Goal: Information Seeking & Learning: Learn about a topic

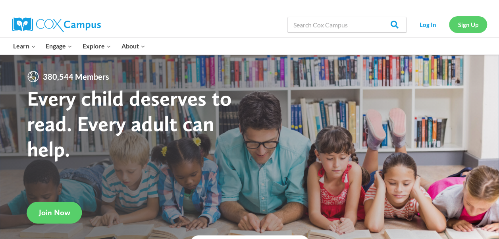
click at [465, 25] on link "Sign Up" at bounding box center [468, 24] width 38 height 16
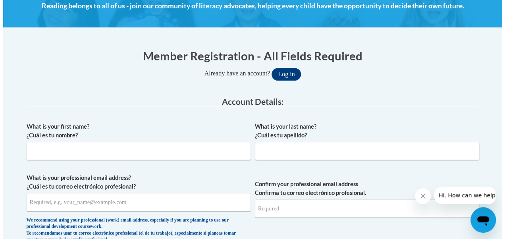
scroll to position [127, 0]
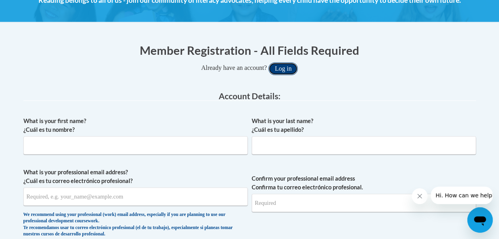
click at [282, 67] on button "Log in" at bounding box center [282, 68] width 29 height 13
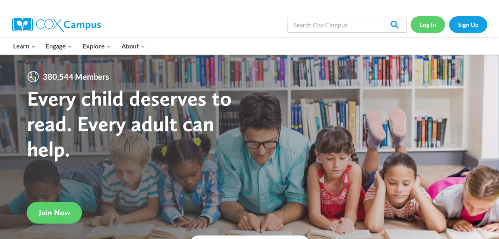
click at [427, 27] on link "Log In" at bounding box center [427, 24] width 35 height 16
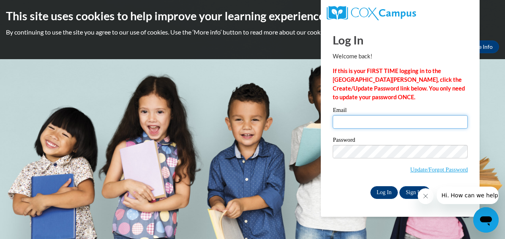
type input "nmelendez@lccaa.net"
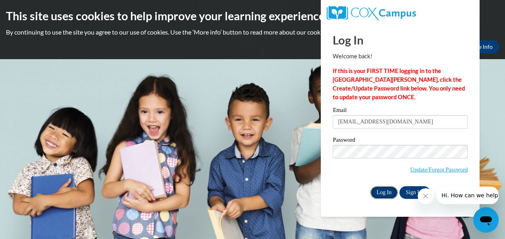
click at [385, 192] on input "Log In" at bounding box center [384, 192] width 28 height 13
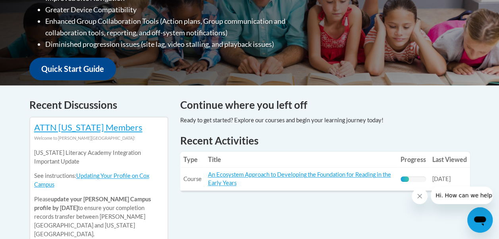
scroll to position [259, 0]
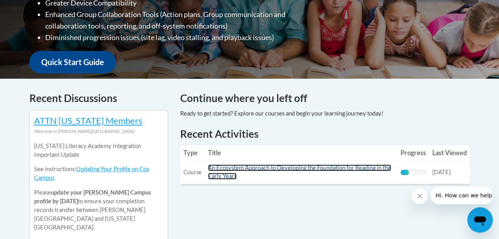
click at [281, 168] on link "An Ecosystem Approach to Developing the Foundation for Reading in the Early Yea…" at bounding box center [299, 171] width 183 height 15
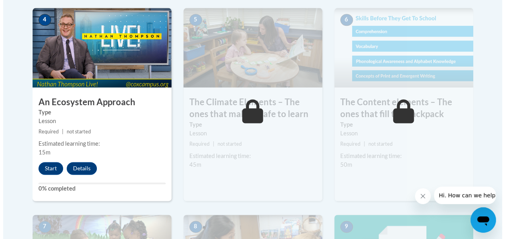
scroll to position [524, 0]
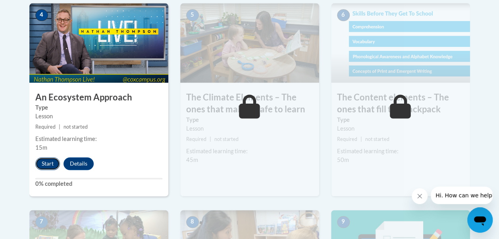
click at [47, 161] on button "Start" at bounding box center [47, 163] width 25 height 13
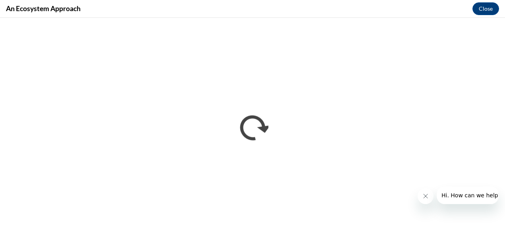
scroll to position [0, 0]
click at [426, 194] on icon "Close message from company" at bounding box center [425, 196] width 6 height 6
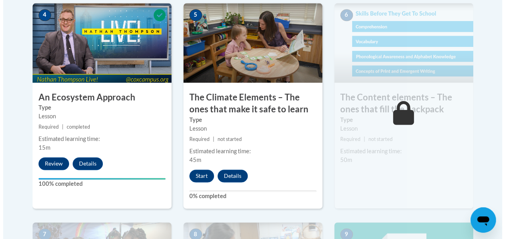
scroll to position [540, 0]
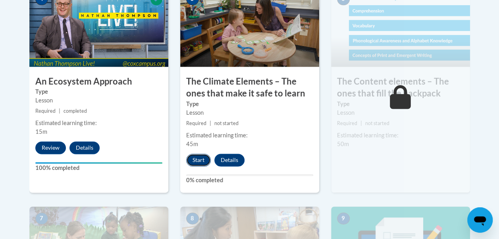
click at [196, 157] on button "Start" at bounding box center [198, 160] width 25 height 13
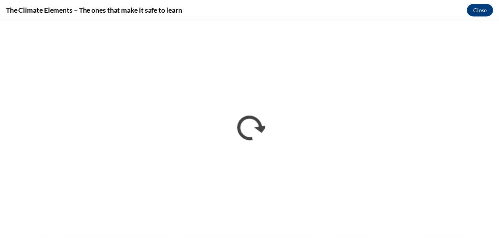
scroll to position [0, 0]
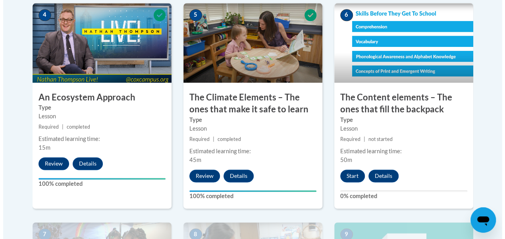
scroll to position [540, 0]
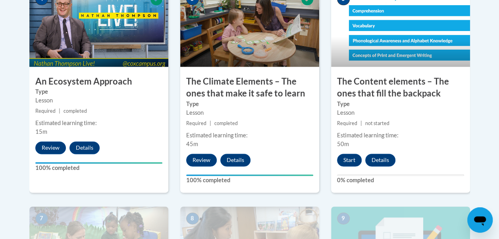
click at [416, 152] on div "6 The Content elements – The ones that fill the backpack Type Lesson Required |…" at bounding box center [400, 89] width 139 height 205
click at [346, 158] on button "Start" at bounding box center [349, 160] width 25 height 13
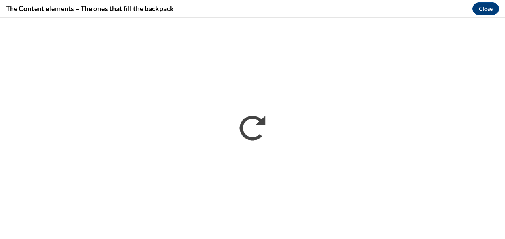
scroll to position [0, 0]
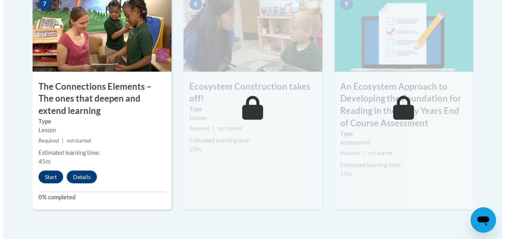
scroll to position [756, 0]
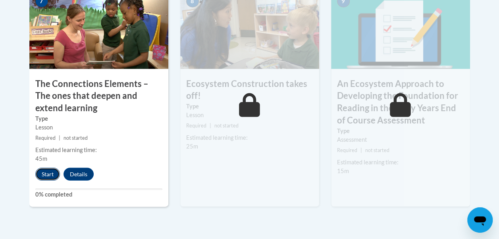
click at [45, 172] on button "Start" at bounding box center [47, 174] width 25 height 13
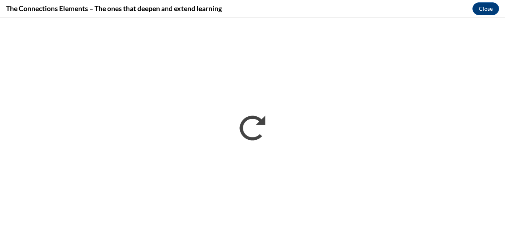
scroll to position [0, 0]
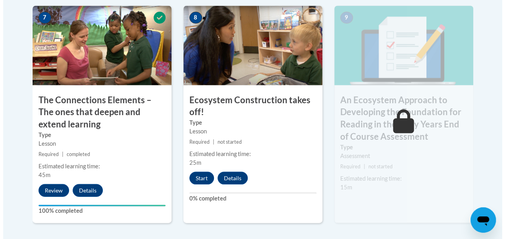
scroll to position [751, 0]
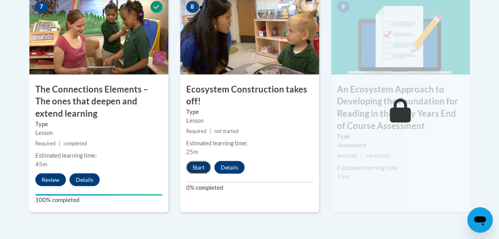
click at [195, 165] on button "Start" at bounding box center [198, 167] width 25 height 13
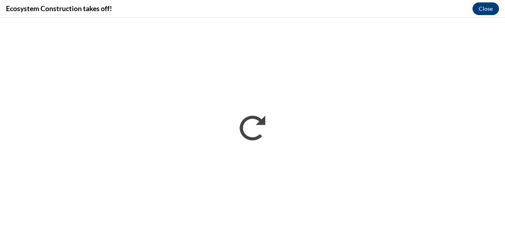
scroll to position [0, 0]
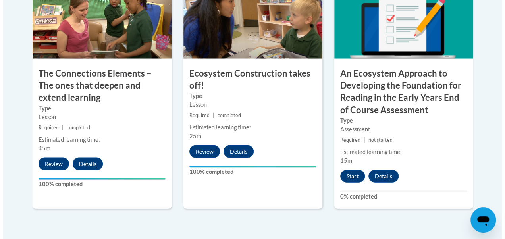
scroll to position [767, 0]
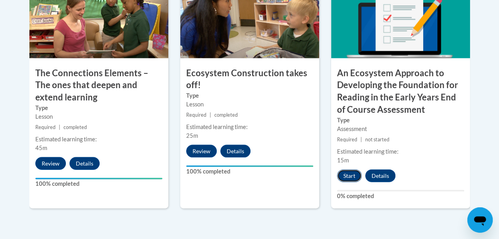
click at [351, 173] on button "Start" at bounding box center [349, 175] width 25 height 13
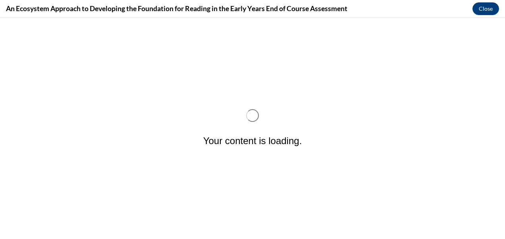
scroll to position [0, 0]
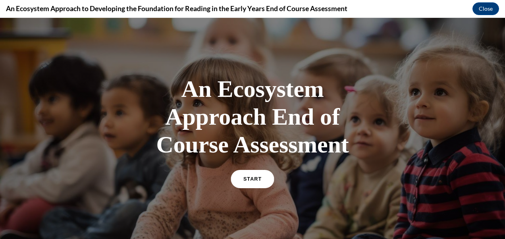
click at [252, 175] on link "START" at bounding box center [252, 179] width 43 height 18
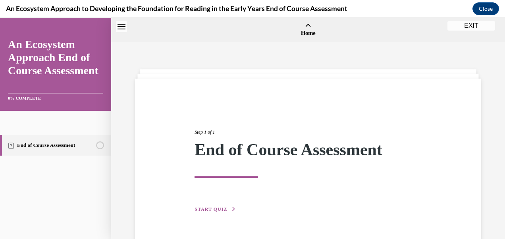
scroll to position [25, 0]
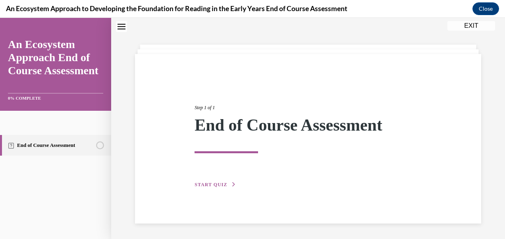
click at [212, 184] on span "START QUIZ" at bounding box center [210, 185] width 33 height 6
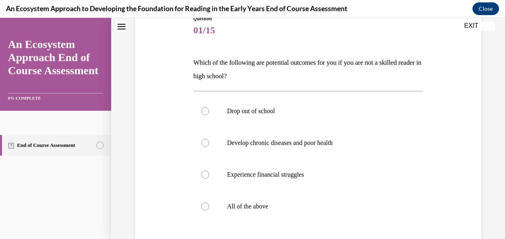
scroll to position [83, 0]
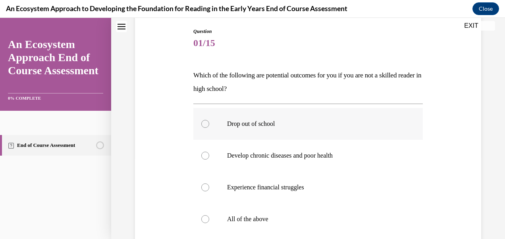
click at [204, 123] on div at bounding box center [205, 124] width 8 height 8
click at [204, 123] on input "Drop out of school" at bounding box center [205, 124] width 8 height 8
radio input "true"
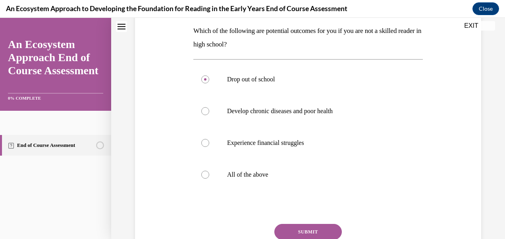
scroll to position [130, 0]
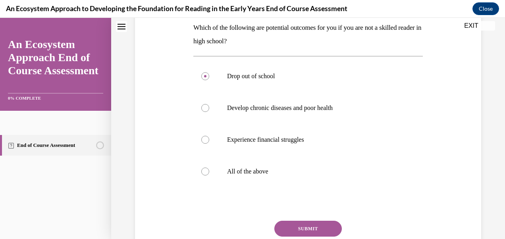
click at [307, 223] on button "SUBMIT" at bounding box center [307, 229] width 67 height 16
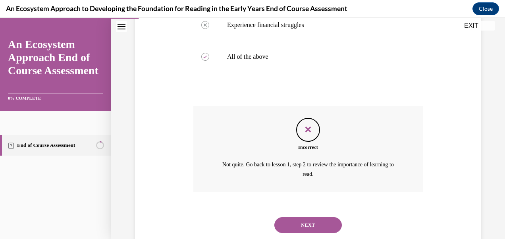
scroll to position [266, 0]
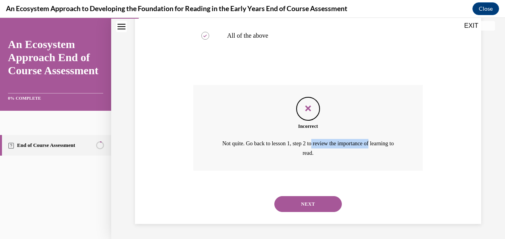
drag, startPoint x: 383, startPoint y: 131, endPoint x: 322, endPoint y: 140, distance: 61.7
click at [322, 140] on div "Incorrect Not quite. Go back to lesson 1, step 2 to review the importance of le…" at bounding box center [307, 128] width 229 height 86
drag, startPoint x: 322, startPoint y: 140, endPoint x: 404, endPoint y: 156, distance: 82.8
click at [404, 156] on div "Not quite. Go back to lesson 1, step 2 to review the importance of learning to …" at bounding box center [307, 148] width 229 height 21
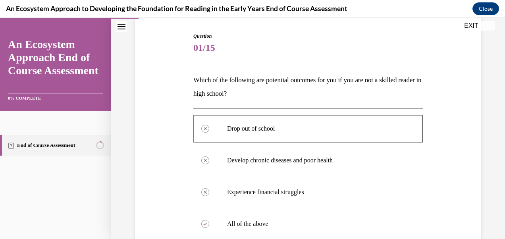
scroll to position [75, 0]
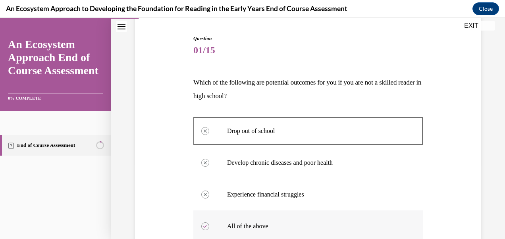
click at [237, 222] on p "All of the above" at bounding box center [315, 226] width 176 height 8
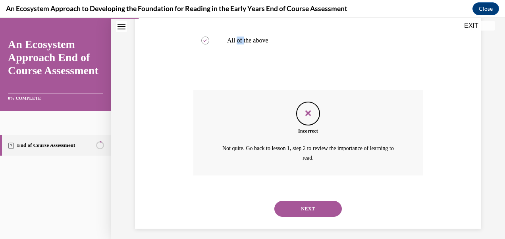
scroll to position [266, 0]
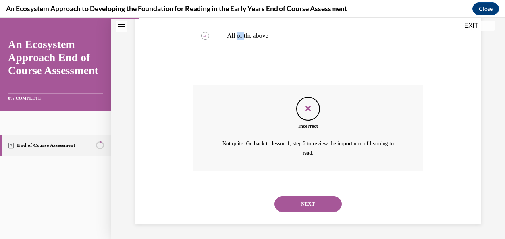
click at [298, 206] on button "NEXT" at bounding box center [307, 204] width 67 height 16
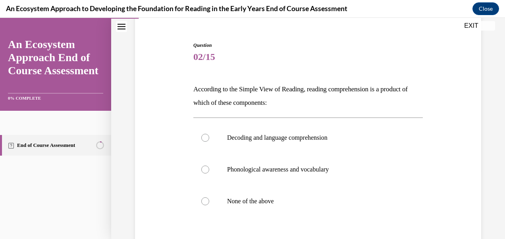
scroll to position [79, 0]
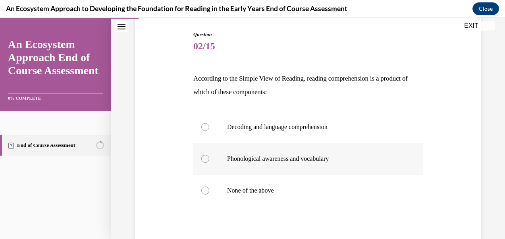
click at [204, 156] on div at bounding box center [205, 159] width 8 height 8
click at [204, 156] on input "Phonological awareness and vocabulary" at bounding box center [205, 159] width 8 height 8
radio input "true"
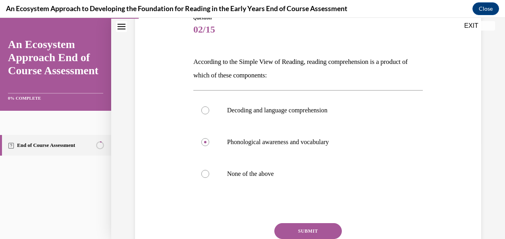
scroll to position [111, 0]
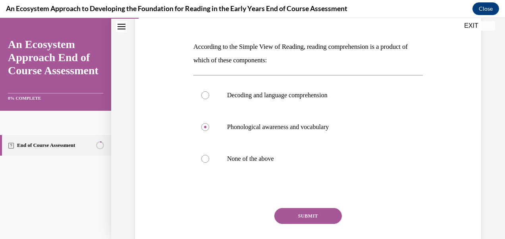
click at [314, 215] on button "SUBMIT" at bounding box center [307, 216] width 67 height 16
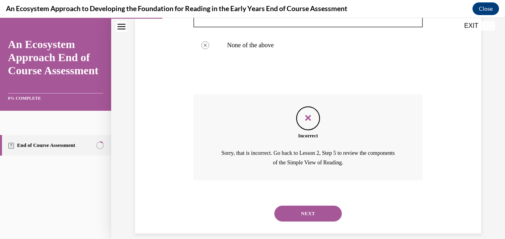
scroll to position [234, 0]
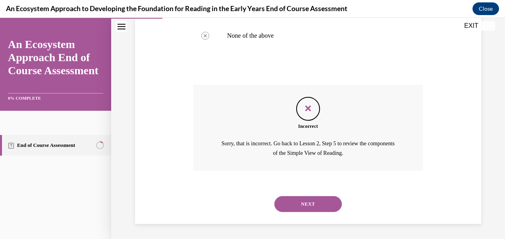
click at [302, 202] on button "NEXT" at bounding box center [307, 204] width 67 height 16
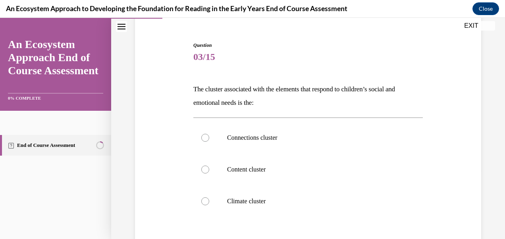
scroll to position [79, 0]
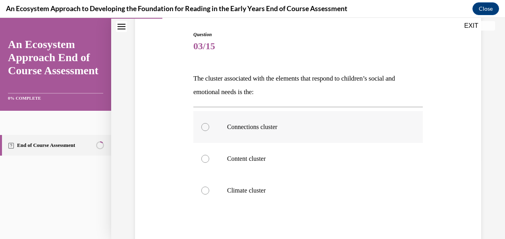
click at [204, 127] on div at bounding box center [205, 127] width 8 height 8
click at [204, 127] on input "Connections cluster" at bounding box center [205, 127] width 8 height 8
radio input "true"
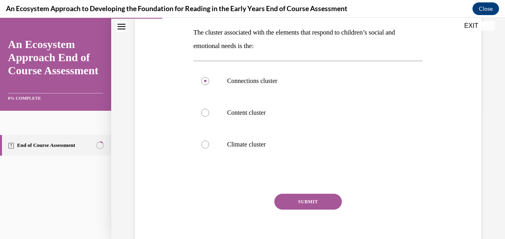
scroll to position [127, 0]
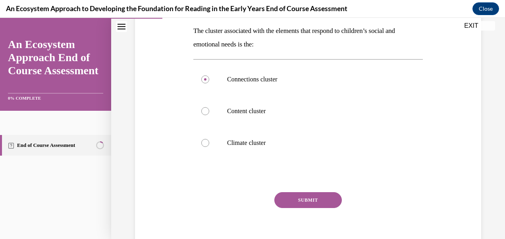
click at [302, 198] on button "SUBMIT" at bounding box center [307, 200] width 67 height 16
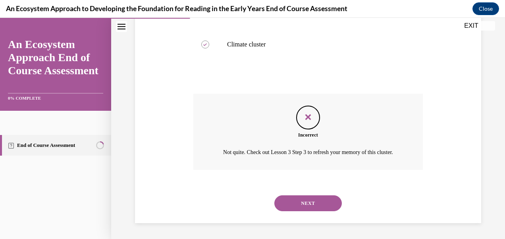
scroll to position [234, 0]
click at [306, 202] on button "NEXT" at bounding box center [307, 203] width 67 height 16
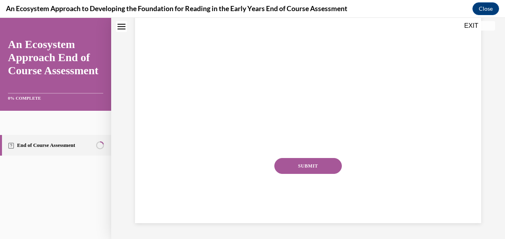
scroll to position [0, 0]
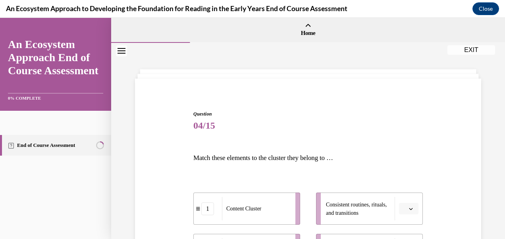
click at [498, 234] on div "Question 04/15 Match these elements to the cluster they belong to … 1 Content C…" at bounding box center [308, 232] width 394 height 379
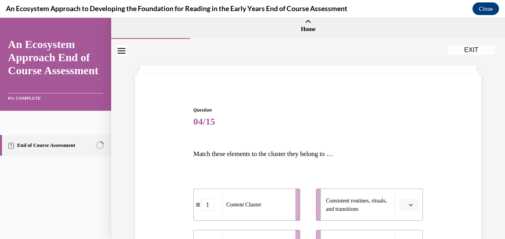
click at [498, 234] on div "Question 04/15 Match these elements to the cluster they belong to … 1 Content C…" at bounding box center [308, 228] width 394 height 379
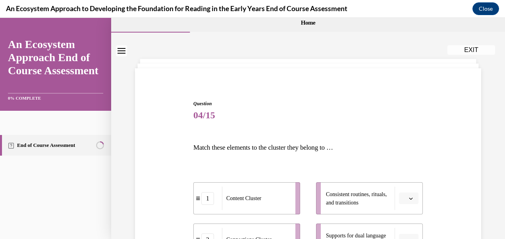
click at [498, 234] on div "Question 04/15 Match these elements to the cluster they belong to … 1 Content C…" at bounding box center [308, 222] width 394 height 379
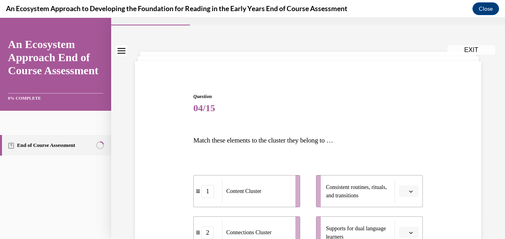
click at [498, 234] on div "Question 04/15 Match these elements to the cluster they belong to … 1 Content C…" at bounding box center [308, 214] width 394 height 379
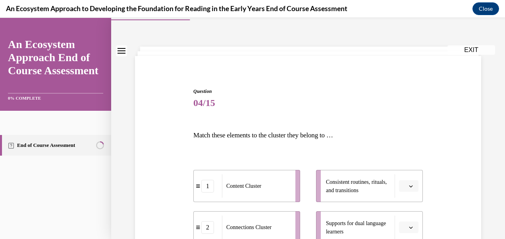
click at [498, 234] on div "Question 04/15 Match these elements to the cluster they belong to … 1 Content C…" at bounding box center [308, 209] width 394 height 379
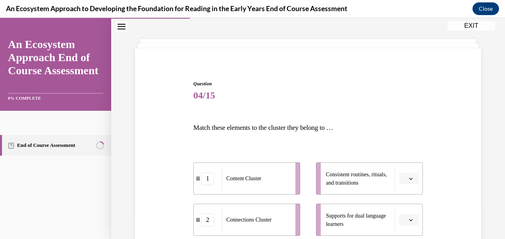
click at [498, 234] on div "Question 04/15 Match these elements to the cluster they belong to … 1 Content C…" at bounding box center [308, 202] width 394 height 379
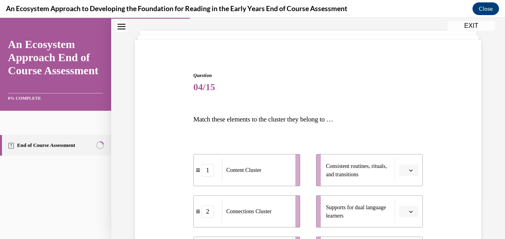
click at [498, 234] on div "Question 04/15 Match these elements to the cluster they belong to … 1 Content C…" at bounding box center [308, 193] width 394 height 379
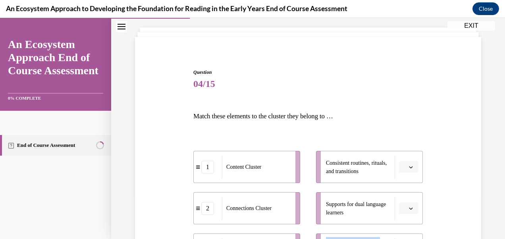
click at [498, 234] on div "Question 04/15 Match these elements to the cluster they belong to … 1 Content C…" at bounding box center [308, 190] width 394 height 379
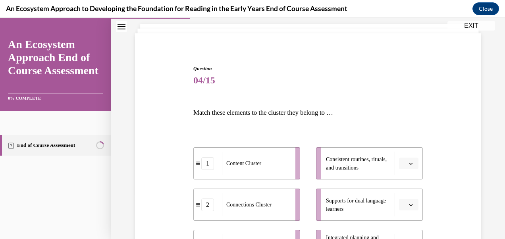
click at [498, 234] on div "Question 04/15 Match these elements to the cluster they belong to … 1 Content C…" at bounding box center [308, 187] width 394 height 379
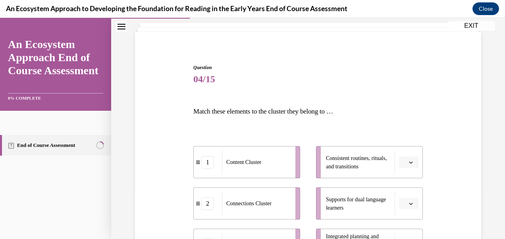
click at [498, 234] on div "Question 04/15 Match these elements to the cluster they belong to … 1 Content C…" at bounding box center [308, 185] width 394 height 379
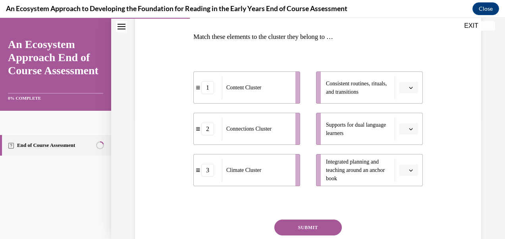
scroll to position [126, 0]
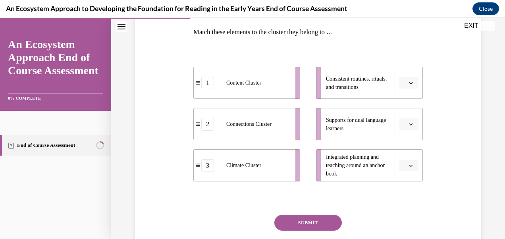
click at [409, 122] on icon "button" at bounding box center [411, 124] width 4 height 4
click at [402, 171] on div "2" at bounding box center [402, 173] width 19 height 16
click at [409, 164] on icon "button" at bounding box center [411, 166] width 4 height 4
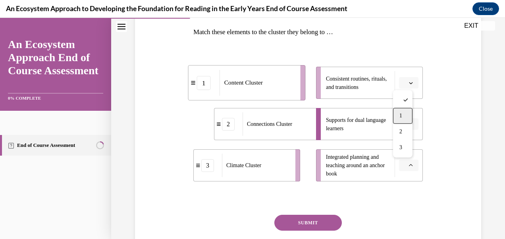
click at [402, 114] on div "1" at bounding box center [402, 116] width 19 height 16
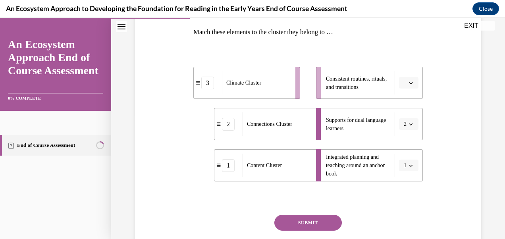
click at [409, 81] on icon "button" at bounding box center [411, 83] width 4 height 4
click at [402, 143] on div "3" at bounding box center [402, 148] width 19 height 16
click at [305, 222] on button "SUBMIT" at bounding box center [307, 223] width 67 height 16
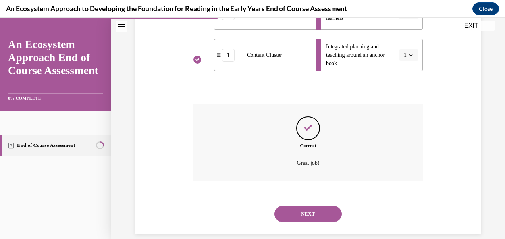
scroll to position [246, 0]
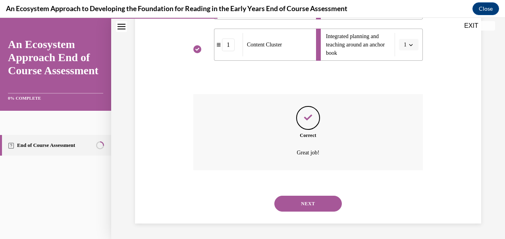
click at [304, 202] on button "NEXT" at bounding box center [307, 204] width 67 height 16
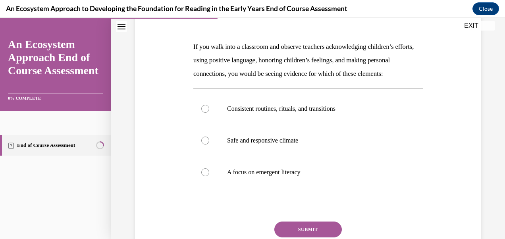
scroll to position [127, 0]
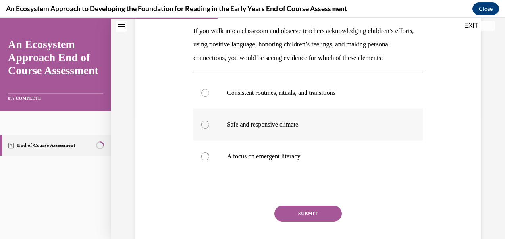
click at [204, 129] on div at bounding box center [205, 125] width 8 height 8
click at [204, 129] on input "Safe and responsive climate" at bounding box center [205, 125] width 8 height 8
radio input "true"
click at [309, 221] on button "SUBMIT" at bounding box center [307, 214] width 67 height 16
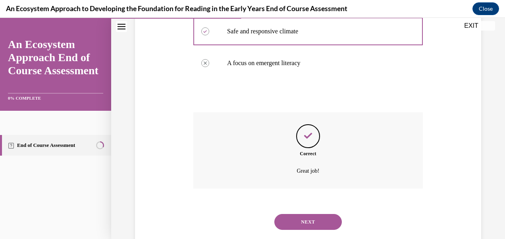
scroll to position [236, 0]
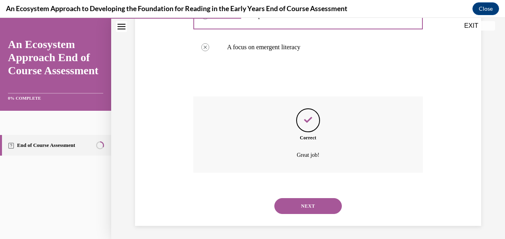
click at [312, 214] on button "NEXT" at bounding box center [307, 206] width 67 height 16
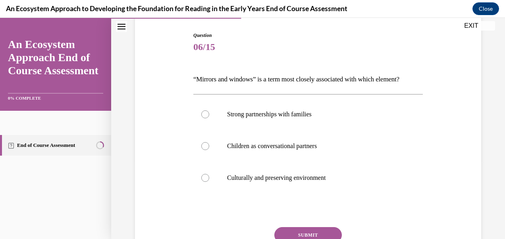
scroll to position [95, 0]
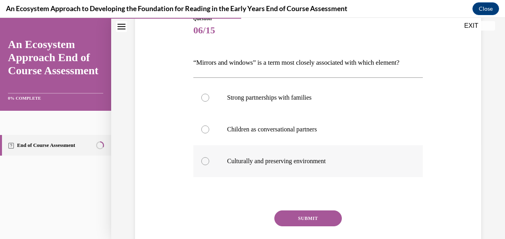
click at [206, 160] on div at bounding box center [205, 161] width 8 height 8
click at [206, 160] on input "Culturally and preserving environment" at bounding box center [205, 161] width 8 height 8
radio input "true"
click at [309, 215] on button "SUBMIT" at bounding box center [307, 218] width 67 height 16
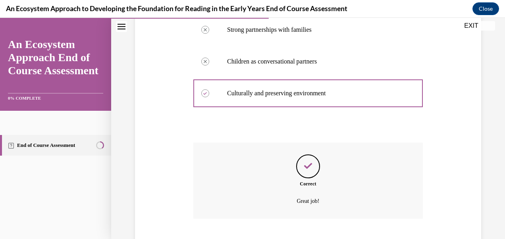
scroll to position [212, 0]
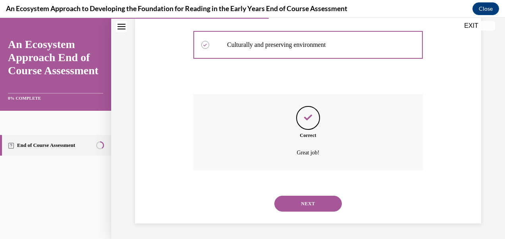
click at [305, 201] on button "NEXT" at bounding box center [307, 204] width 67 height 16
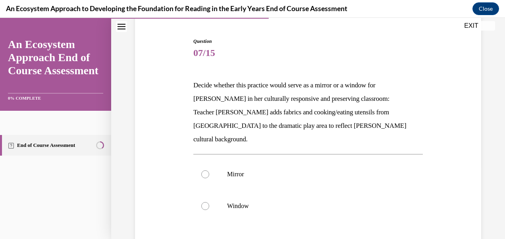
scroll to position [79, 0]
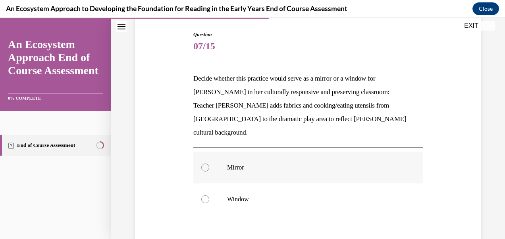
click at [204, 164] on div at bounding box center [205, 168] width 8 height 8
click at [204, 164] on input "Mirror" at bounding box center [205, 168] width 8 height 8
radio input "true"
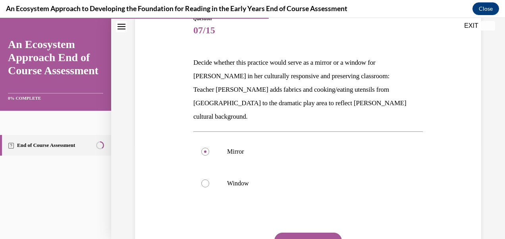
click at [306, 233] on button "SUBMIT" at bounding box center [307, 241] width 67 height 16
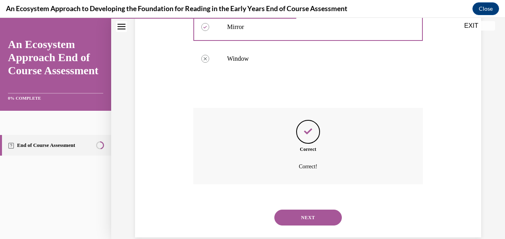
scroll to position [220, 0]
click at [307, 209] on button "NEXT" at bounding box center [307, 217] width 67 height 16
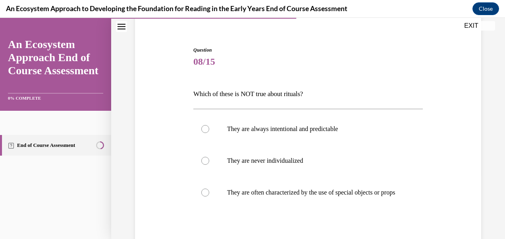
scroll to position [69, 0]
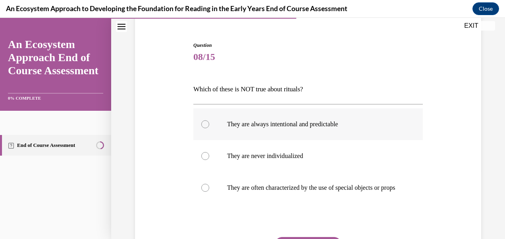
click at [202, 123] on div at bounding box center [205, 124] width 8 height 8
click at [202, 123] on input "They are always intentional and predictable" at bounding box center [205, 124] width 8 height 8
radio input "true"
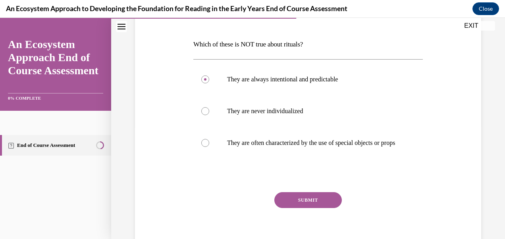
scroll to position [116, 0]
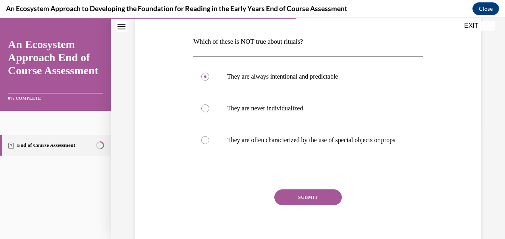
click at [302, 202] on button "SUBMIT" at bounding box center [307, 197] width 67 height 16
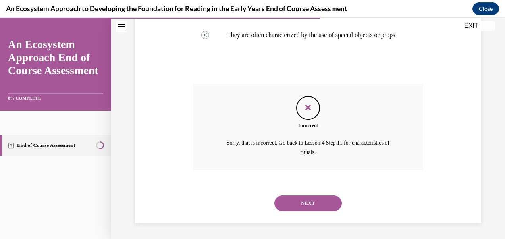
scroll to position [229, 0]
click at [303, 202] on button "NEXT" at bounding box center [307, 203] width 67 height 16
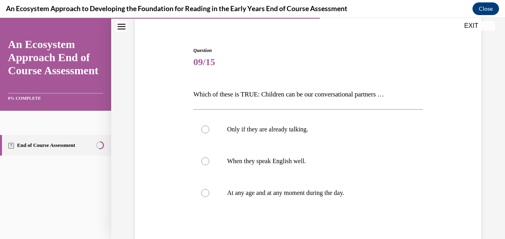
scroll to position [79, 0]
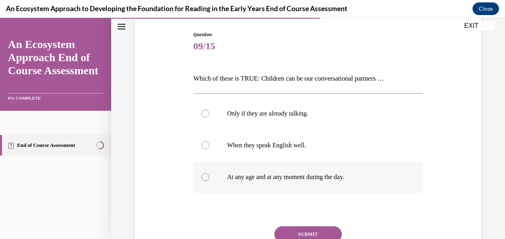
click at [203, 176] on div at bounding box center [205, 177] width 8 height 8
click at [203, 176] on input "At any age and at any moment during the day." at bounding box center [205, 177] width 8 height 8
radio input "true"
click at [300, 232] on button "SUBMIT" at bounding box center [307, 234] width 67 height 16
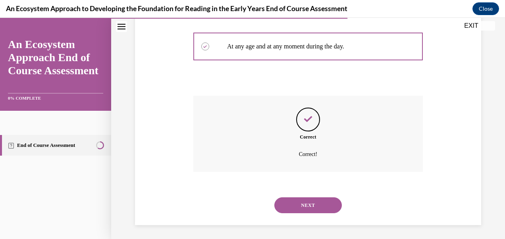
scroll to position [212, 0]
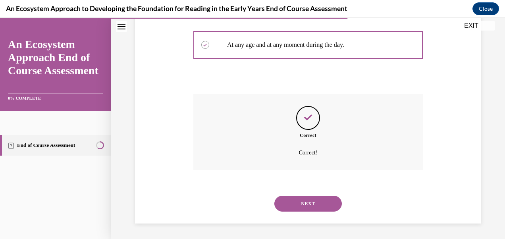
click at [304, 202] on button "NEXT" at bounding box center [307, 204] width 67 height 16
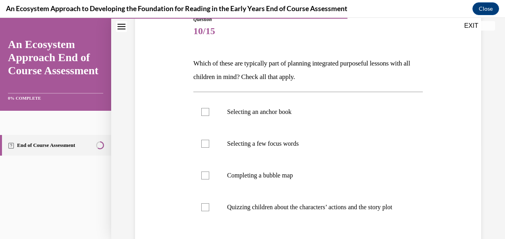
scroll to position [95, 0]
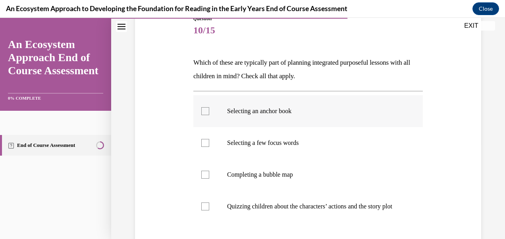
click at [203, 110] on div at bounding box center [205, 111] width 8 height 8
click at [203, 110] on input "Selecting an anchor book" at bounding box center [205, 111] width 8 height 8
checkbox input "true"
click at [205, 142] on div at bounding box center [205, 143] width 8 height 8
click at [205, 142] on input "Selecting a few focus words" at bounding box center [205, 143] width 8 height 8
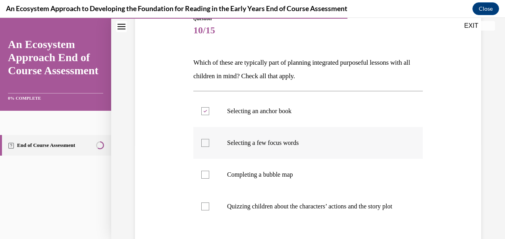
checkbox input "true"
click at [204, 173] on div at bounding box center [205, 175] width 8 height 8
click at [204, 173] on input "Completing a bubble map" at bounding box center [205, 175] width 8 height 8
checkbox input "true"
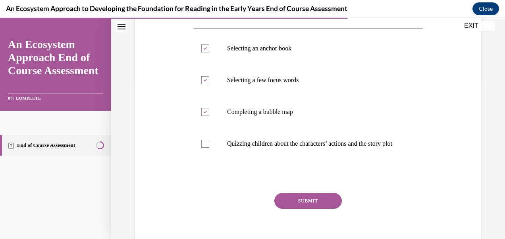
scroll to position [159, 0]
click at [312, 208] on button "SUBMIT" at bounding box center [307, 200] width 67 height 16
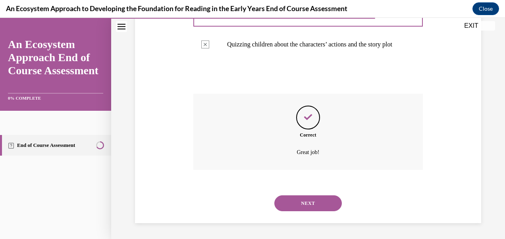
scroll to position [265, 0]
click at [311, 202] on button "NEXT" at bounding box center [307, 203] width 67 height 16
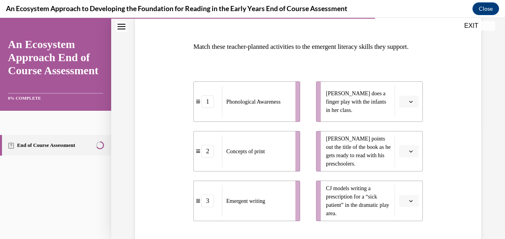
scroll to position [127, 0]
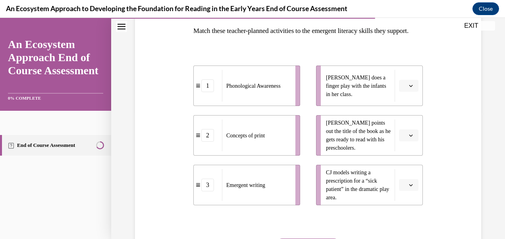
click at [409, 88] on icon "button" at bounding box center [411, 86] width 4 height 4
click at [401, 149] on span "2" at bounding box center [400, 148] width 3 height 6
click at [409, 137] on icon "button" at bounding box center [411, 135] width 4 height 4
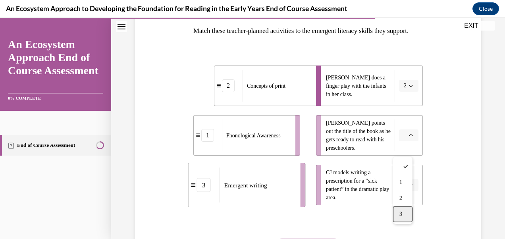
click at [402, 212] on span "3" at bounding box center [400, 214] width 3 height 6
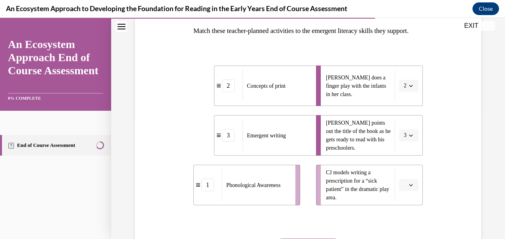
click at [409, 187] on icon "button" at bounding box center [411, 185] width 4 height 4
click at [401, 147] on span "1" at bounding box center [400, 149] width 3 height 6
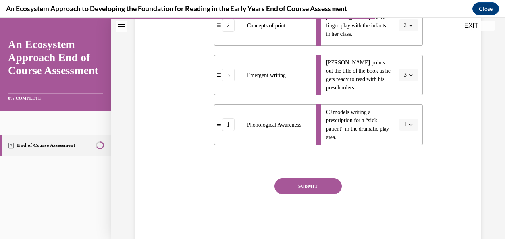
scroll to position [191, 0]
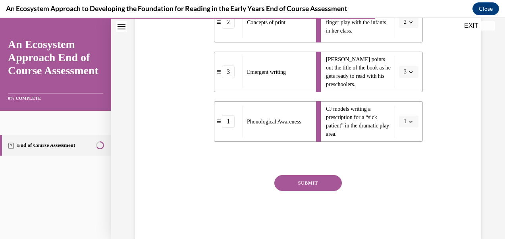
click at [304, 191] on button "SUBMIT" at bounding box center [307, 183] width 67 height 16
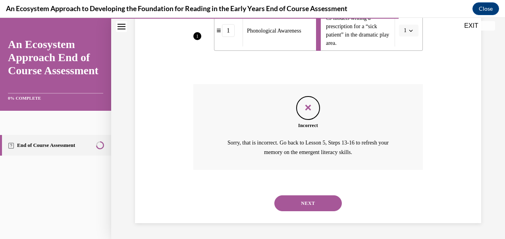
scroll to position [294, 0]
click at [309, 201] on button "NEXT" at bounding box center [307, 203] width 67 height 16
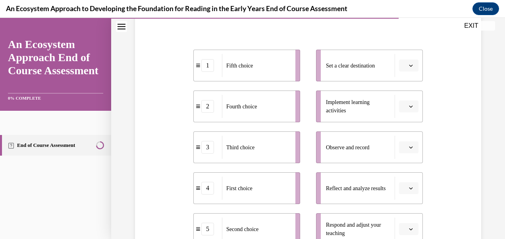
scroll to position [159, 0]
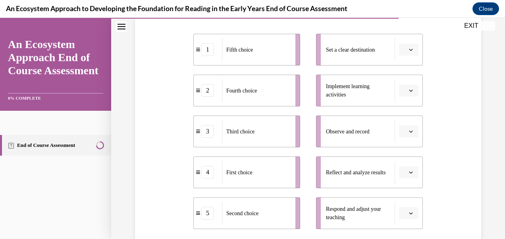
click at [408, 129] on span "button" at bounding box center [411, 132] width 6 height 6
click at [400, 210] on span "4" at bounding box center [400, 212] width 3 height 6
click at [409, 212] on icon "button" at bounding box center [411, 213] width 4 height 4
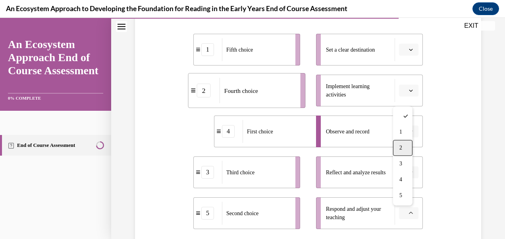
click at [402, 147] on span "2" at bounding box center [400, 148] width 3 height 6
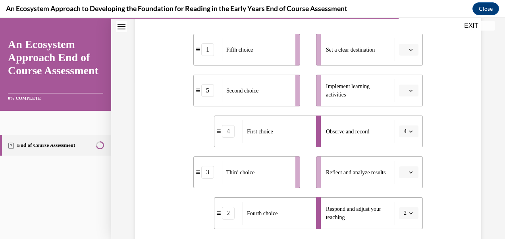
click at [409, 89] on icon "button" at bounding box center [411, 91] width 4 height 4
click at [400, 155] on span "3" at bounding box center [400, 155] width 3 height 6
click at [409, 90] on icon "button" at bounding box center [411, 91] width 4 height 4
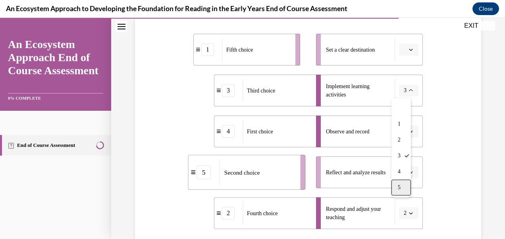
click at [398, 185] on span "5" at bounding box center [399, 187] width 3 height 6
click at [440, 101] on div "Question 12/15 Put the steps of the progress monitoring process in the right or…" at bounding box center [308, 128] width 350 height 400
click at [409, 213] on icon "button" at bounding box center [411, 213] width 4 height 4
click at [398, 163] on span "3" at bounding box center [399, 164] width 3 height 6
click at [409, 48] on icon "button" at bounding box center [411, 50] width 4 height 4
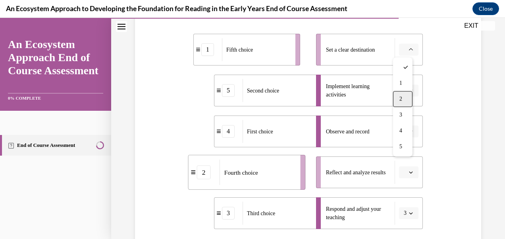
click at [405, 99] on div "2" at bounding box center [402, 99] width 19 height 16
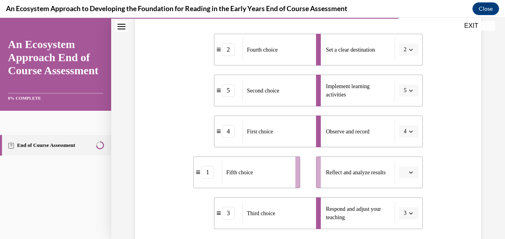
click at [409, 171] on icon "button" at bounding box center [411, 172] width 4 height 4
click at [403, 88] on div "1" at bounding box center [402, 91] width 19 height 16
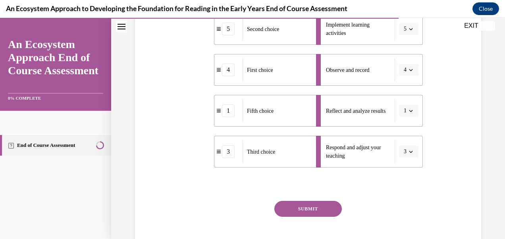
scroll to position [238, 0]
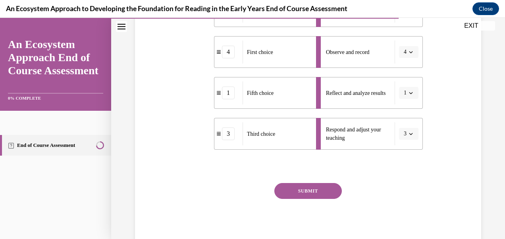
click at [320, 191] on button "SUBMIT" at bounding box center [307, 191] width 67 height 16
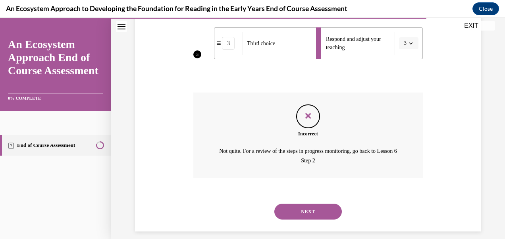
scroll to position [337, 0]
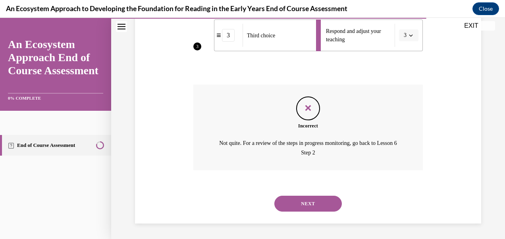
click at [303, 201] on button "NEXT" at bounding box center [307, 204] width 67 height 16
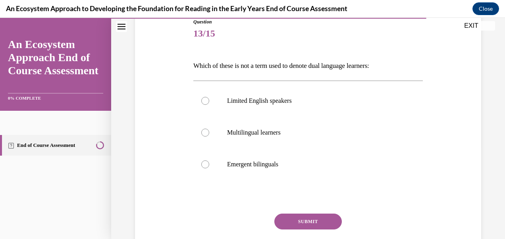
scroll to position [95, 0]
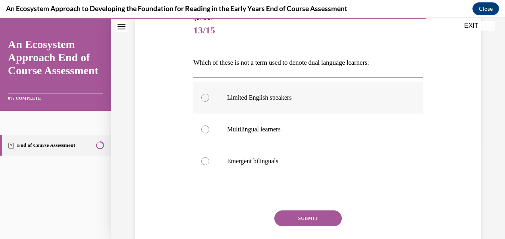
click at [203, 95] on div at bounding box center [205, 98] width 8 height 8
click at [203, 95] on input "Limited English speakers" at bounding box center [205, 98] width 8 height 8
radio input "true"
click at [302, 217] on button "SUBMIT" at bounding box center [307, 218] width 67 height 16
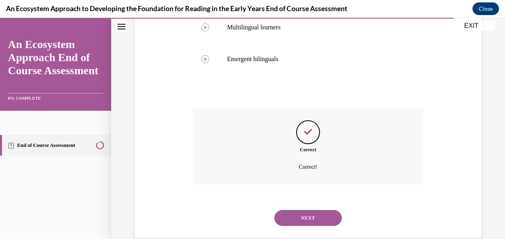
scroll to position [212, 0]
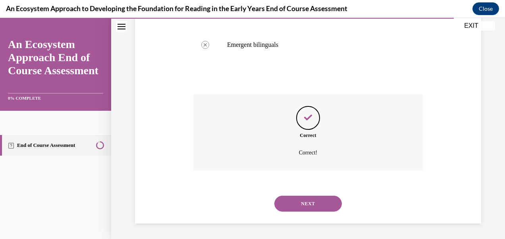
click at [300, 200] on button "NEXT" at bounding box center [307, 204] width 67 height 16
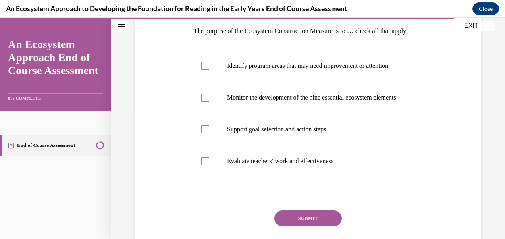
scroll to position [148, 0]
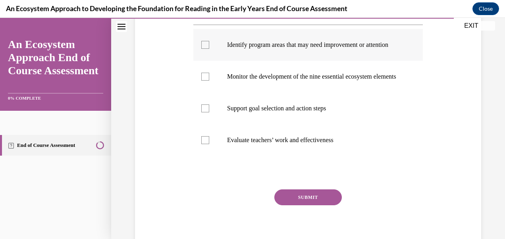
click at [204, 49] on div at bounding box center [205, 45] width 8 height 8
click at [204, 49] on input "Identify program areas that may need improvement or attention" at bounding box center [205, 45] width 8 height 8
checkbox input "true"
click at [205, 81] on div at bounding box center [205, 77] width 8 height 8
click at [205, 81] on input "Monitor the development of the nine essential ecosystem elements" at bounding box center [205, 77] width 8 height 8
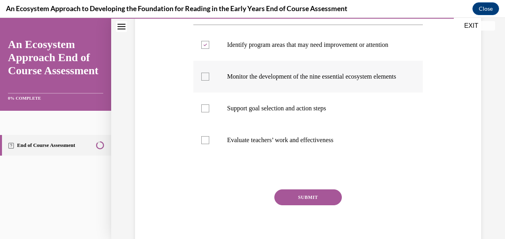
checkbox input "true"
click at [204, 112] on div at bounding box center [205, 108] width 8 height 8
click at [204, 112] on input "Support goal selection and action steps" at bounding box center [205, 108] width 8 height 8
click at [204, 112] on div at bounding box center [205, 108] width 8 height 8
click at [204, 112] on input "Support goal selection and action steps" at bounding box center [205, 108] width 8 height 8
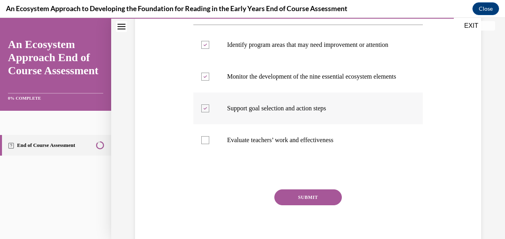
checkbox input "false"
click at [311, 205] on button "SUBMIT" at bounding box center [307, 197] width 67 height 16
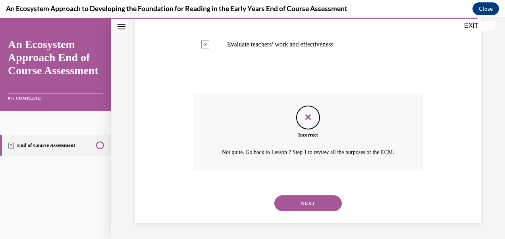
scroll to position [282, 0]
click at [307, 204] on button "NEXT" at bounding box center [307, 203] width 67 height 16
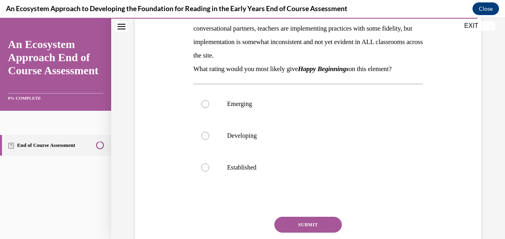
scroll to position [127, 0]
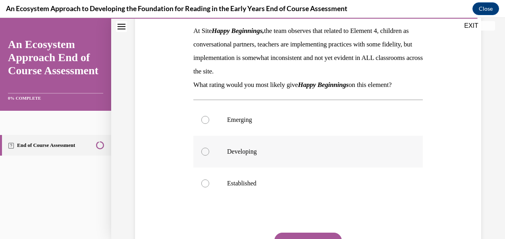
click at [205, 152] on div at bounding box center [205, 152] width 8 height 8
click at [205, 152] on input "Developing" at bounding box center [205, 152] width 8 height 8
radio input "true"
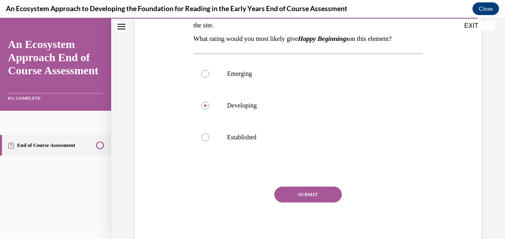
scroll to position [175, 0]
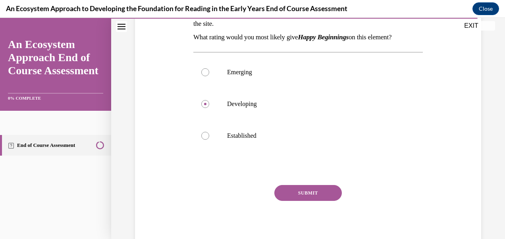
click at [306, 190] on button "SUBMIT" at bounding box center [307, 193] width 67 height 16
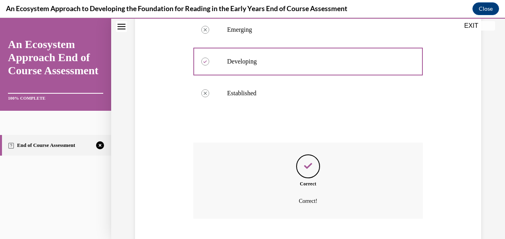
scroll to position [266, 0]
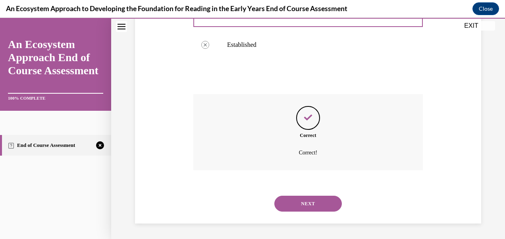
click at [304, 204] on button "NEXT" at bounding box center [307, 204] width 67 height 16
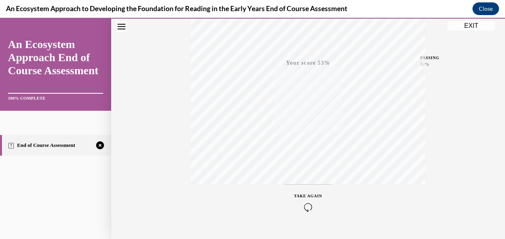
scroll to position [185, 0]
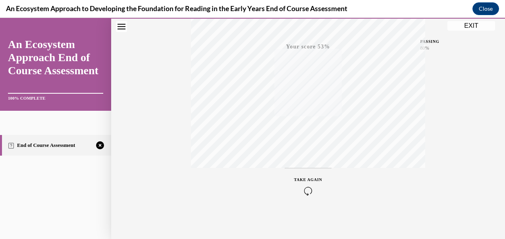
click at [304, 189] on icon "button" at bounding box center [308, 191] width 28 height 9
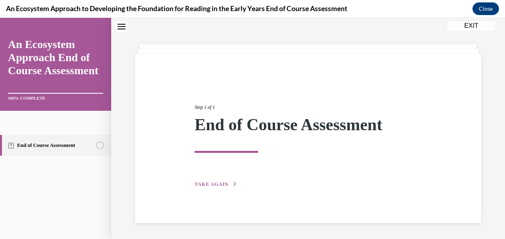
scroll to position [25, 0]
click at [216, 183] on span "TAKE AGAIN" at bounding box center [211, 184] width 34 height 6
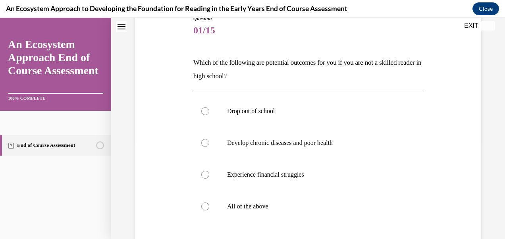
scroll to position [104, 0]
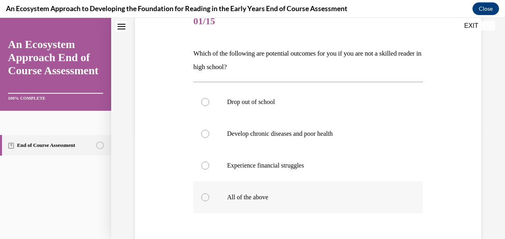
click at [203, 196] on div at bounding box center [205, 197] width 8 height 8
click at [203, 196] on input "All of the above" at bounding box center [205, 197] width 8 height 8
radio input "true"
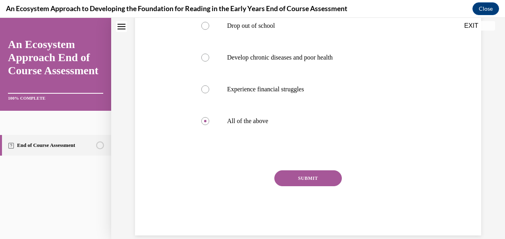
scroll to position [184, 0]
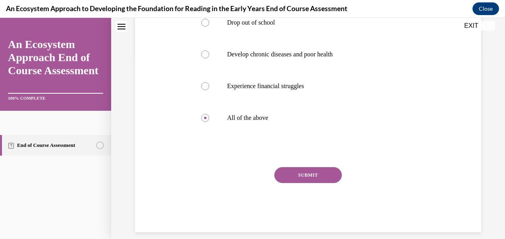
click at [308, 174] on button "SUBMIT" at bounding box center [307, 175] width 67 height 16
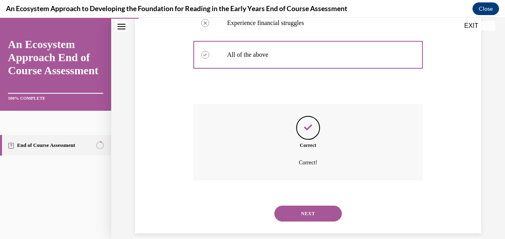
scroll to position [257, 0]
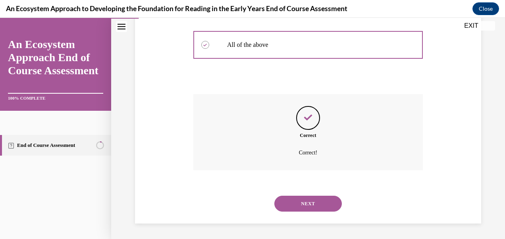
click at [303, 200] on button "NEXT" at bounding box center [307, 204] width 67 height 16
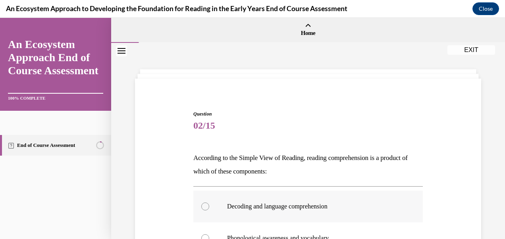
click at [204, 206] on div at bounding box center [205, 206] width 8 height 8
click at [204, 206] on input "Decoding and language comprehension" at bounding box center [205, 206] width 8 height 8
radio input "true"
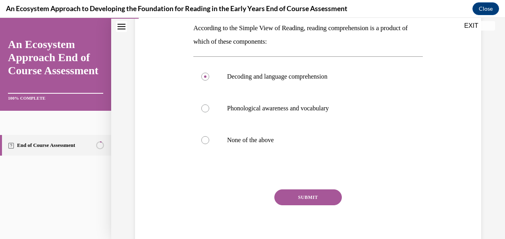
scroll to position [148, 0]
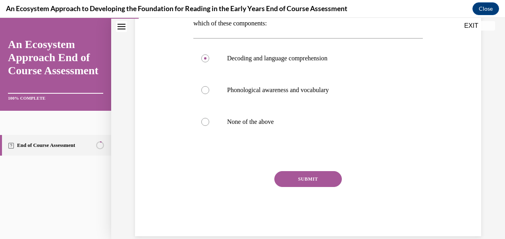
click at [304, 177] on button "SUBMIT" at bounding box center [307, 179] width 67 height 16
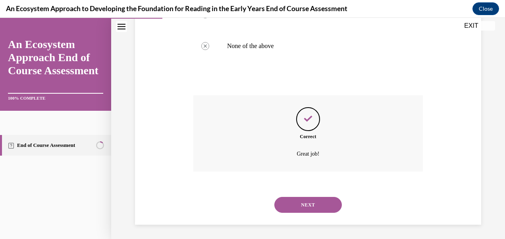
scroll to position [225, 0]
click at [303, 201] on button "NEXT" at bounding box center [307, 204] width 67 height 16
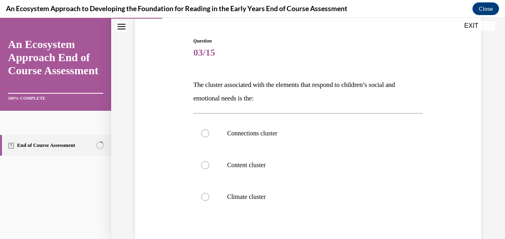
scroll to position [79, 0]
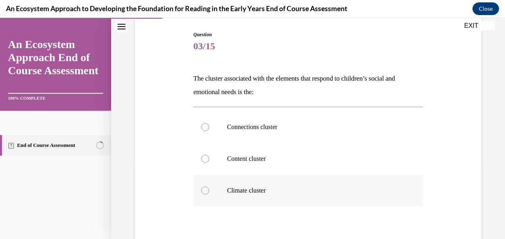
click at [206, 191] on div at bounding box center [205, 191] width 8 height 8
click at [206, 191] on input "Climate cluster" at bounding box center [205, 191] width 8 height 8
radio input "true"
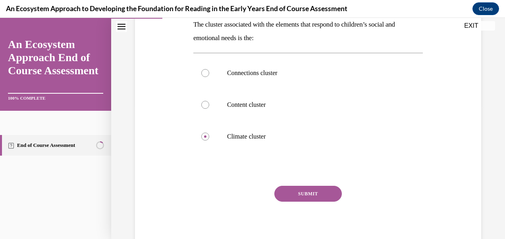
scroll to position [143, 0]
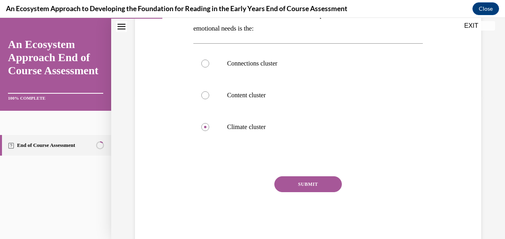
click at [301, 181] on button "SUBMIT" at bounding box center [307, 184] width 67 height 16
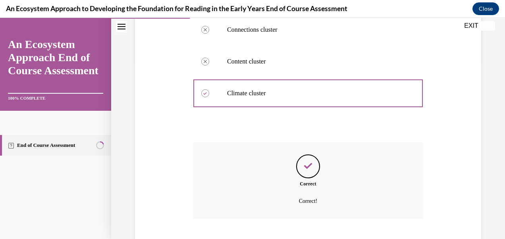
scroll to position [225, 0]
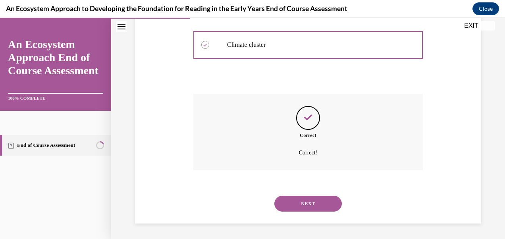
click at [305, 200] on button "NEXT" at bounding box center [307, 204] width 67 height 16
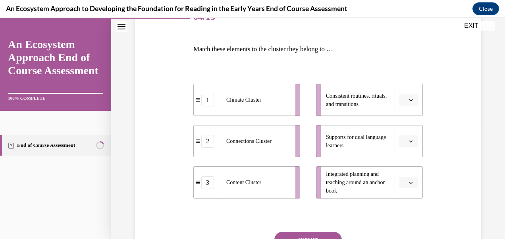
scroll to position [111, 0]
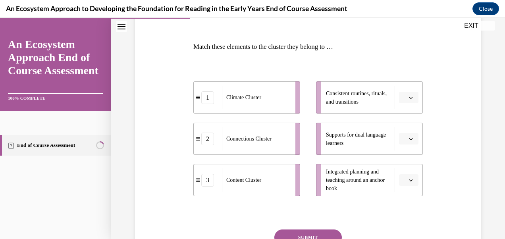
click at [409, 179] on icon "button" at bounding box center [411, 180] width 4 height 4
click at [401, 130] on span "1" at bounding box center [400, 130] width 3 height 6
click at [409, 139] on icon "button" at bounding box center [411, 139] width 4 height 4
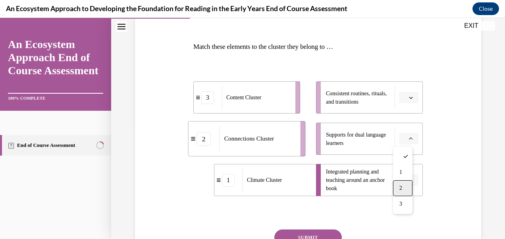
click at [404, 191] on div "2" at bounding box center [402, 188] width 19 height 16
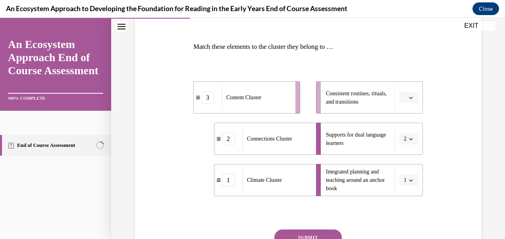
click at [409, 96] on icon "button" at bounding box center [411, 98] width 4 height 4
click at [399, 160] on span "3" at bounding box center [400, 163] width 3 height 6
click at [300, 233] on button "SUBMIT" at bounding box center [307, 237] width 67 height 16
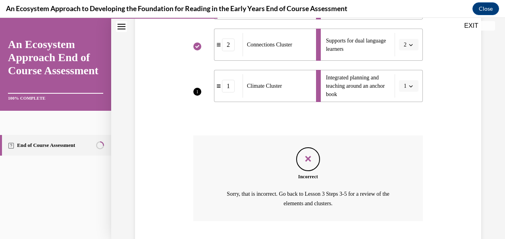
scroll to position [224, 0]
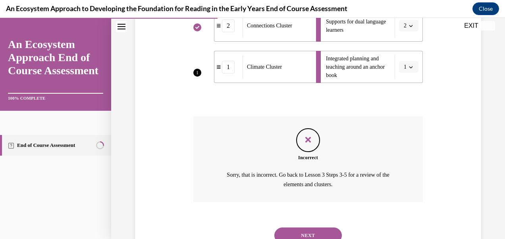
click at [314, 230] on button "NEXT" at bounding box center [307, 235] width 67 height 16
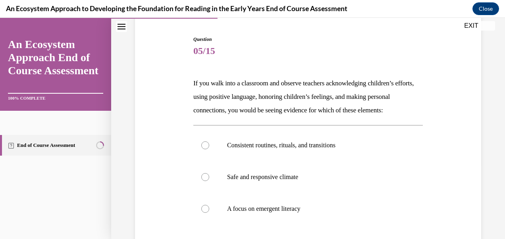
scroll to position [95, 0]
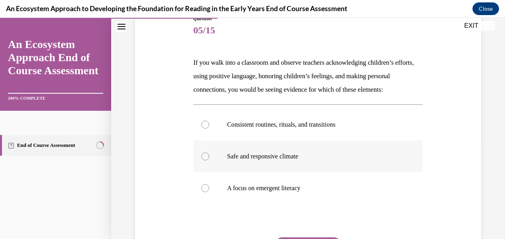
click at [205, 160] on div at bounding box center [205, 156] width 8 height 8
click at [205, 160] on input "Safe and responsive climate" at bounding box center [205, 156] width 8 height 8
radio input "true"
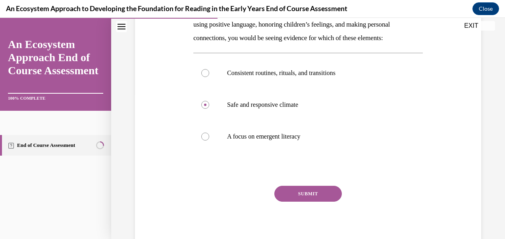
scroll to position [159, 0]
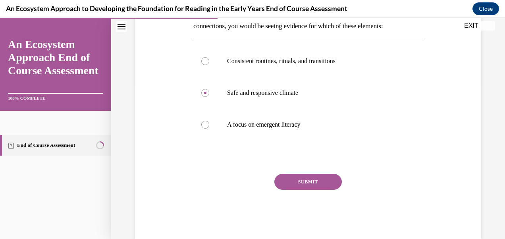
click at [306, 190] on button "SUBMIT" at bounding box center [307, 182] width 67 height 16
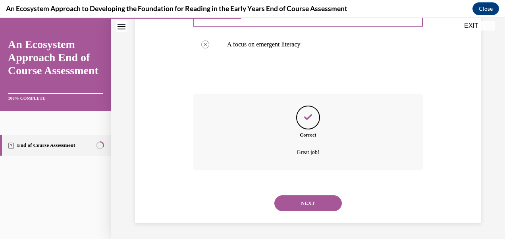
scroll to position [252, 0]
click at [304, 201] on button "NEXT" at bounding box center [307, 203] width 67 height 16
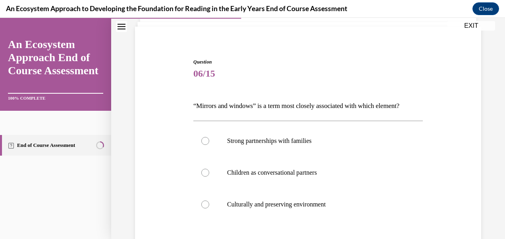
scroll to position [64, 0]
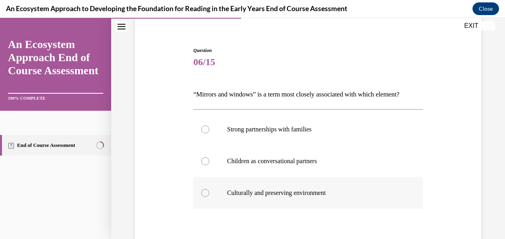
click at [204, 192] on div at bounding box center [205, 193] width 8 height 8
click at [204, 192] on input "Culturally and preserving environment" at bounding box center [205, 193] width 8 height 8
radio input "true"
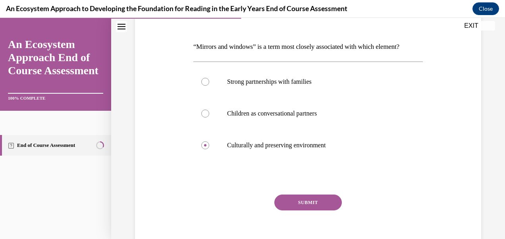
scroll to position [127, 0]
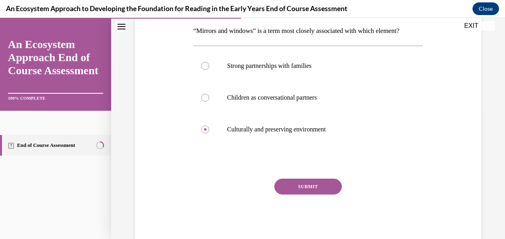
click at [303, 184] on button "SUBMIT" at bounding box center [307, 187] width 67 height 16
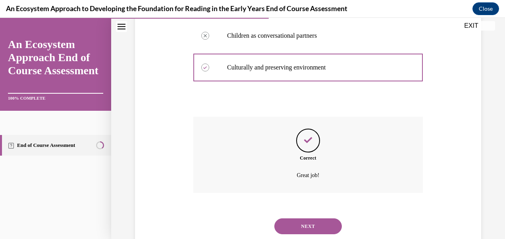
scroll to position [212, 0]
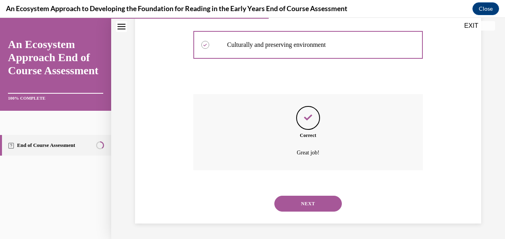
click at [303, 203] on button "NEXT" at bounding box center [307, 204] width 67 height 16
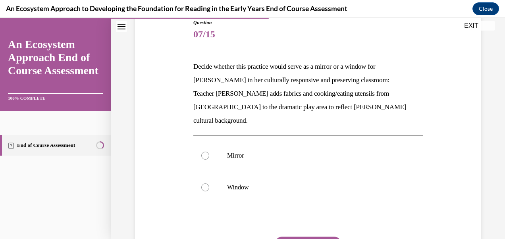
scroll to position [95, 0]
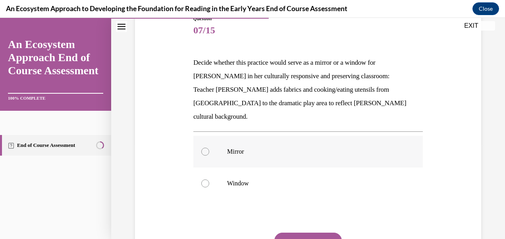
click at [205, 148] on div at bounding box center [205, 152] width 8 height 8
click at [205, 148] on input "Mirror" at bounding box center [205, 152] width 8 height 8
radio input "true"
click at [306, 233] on button "SUBMIT" at bounding box center [307, 241] width 67 height 16
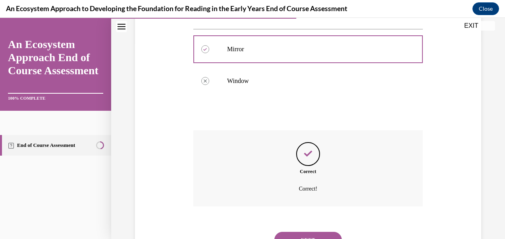
scroll to position [220, 0]
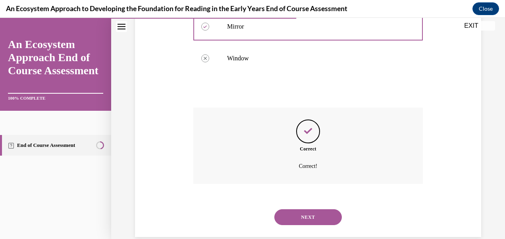
click at [303, 209] on button "NEXT" at bounding box center [307, 217] width 67 height 16
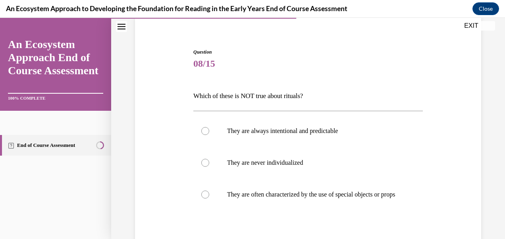
scroll to position [79, 0]
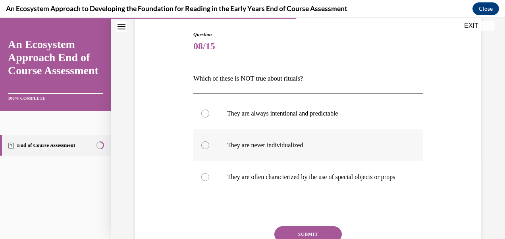
click at [203, 144] on div at bounding box center [205, 145] width 8 height 8
click at [203, 144] on input "They are never individualized" at bounding box center [205, 145] width 8 height 8
radio input "true"
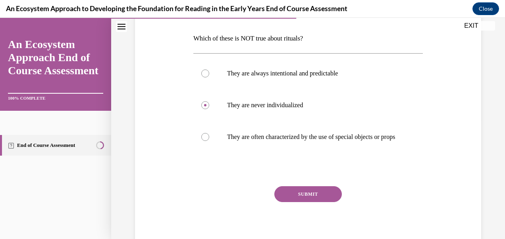
scroll to position [127, 0]
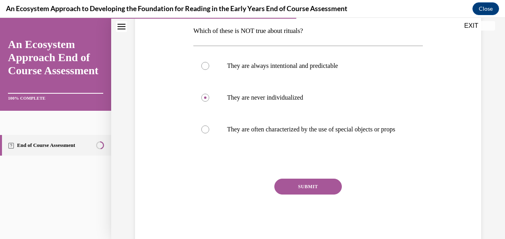
click at [305, 192] on button "SUBMIT" at bounding box center [307, 187] width 67 height 16
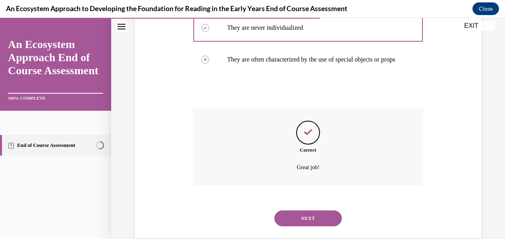
scroll to position [219, 0]
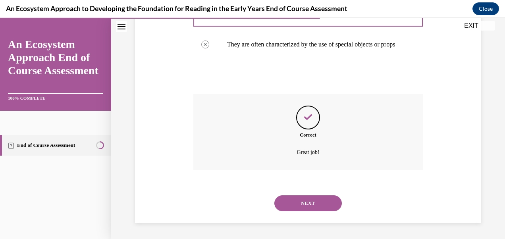
click at [303, 201] on button "NEXT" at bounding box center [307, 203] width 67 height 16
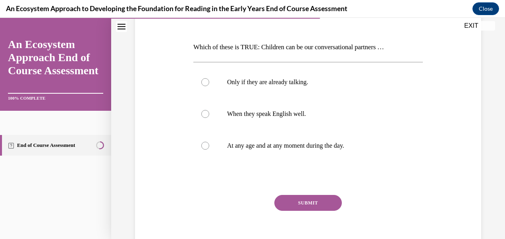
scroll to position [111, 0]
click at [204, 146] on div at bounding box center [205, 145] width 8 height 8
click at [204, 146] on input "At any age and at any moment during the day." at bounding box center [205, 145] width 8 height 8
radio input "true"
click at [301, 200] on button "SUBMIT" at bounding box center [307, 202] width 67 height 16
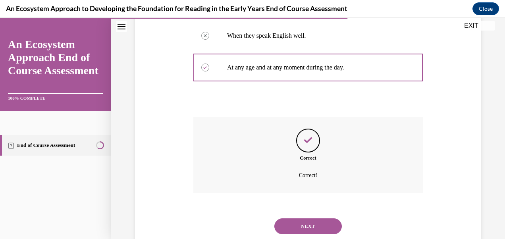
scroll to position [212, 0]
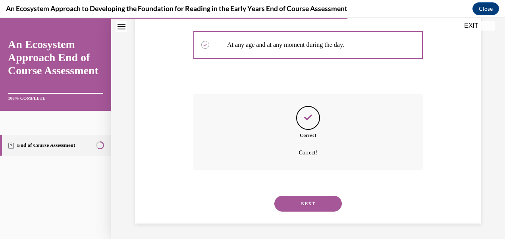
click at [301, 200] on button "NEXT" at bounding box center [307, 204] width 67 height 16
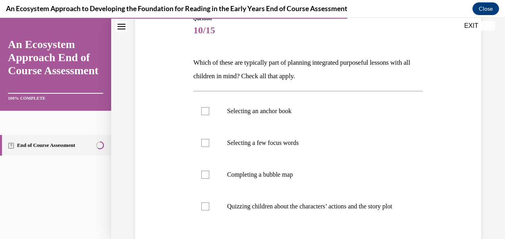
scroll to position [111, 0]
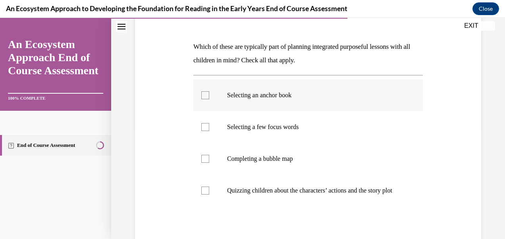
click at [205, 96] on div at bounding box center [205, 95] width 8 height 8
click at [205, 96] on input "Selecting an anchor book" at bounding box center [205, 95] width 8 height 8
checkbox input "true"
click at [205, 126] on div at bounding box center [205, 127] width 8 height 8
click at [205, 126] on input "Selecting a few focus words" at bounding box center [205, 127] width 8 height 8
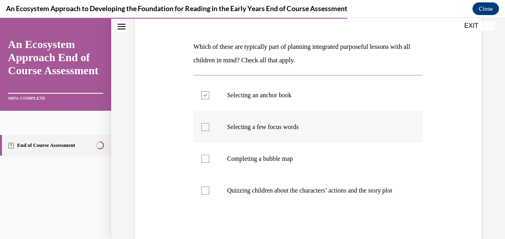
checkbox input "true"
click at [204, 157] on div at bounding box center [205, 159] width 8 height 8
click at [204, 157] on input "Completing a bubble map" at bounding box center [205, 159] width 8 height 8
checkbox input "true"
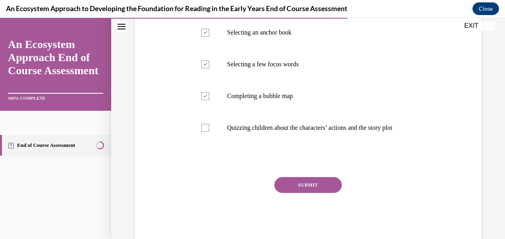
scroll to position [175, 0]
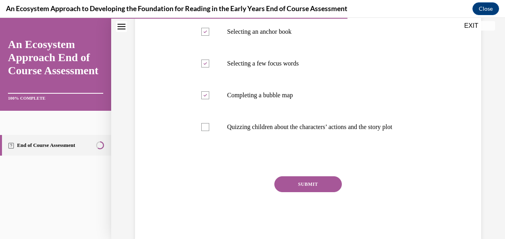
click at [301, 191] on button "SUBMIT" at bounding box center [307, 184] width 67 height 16
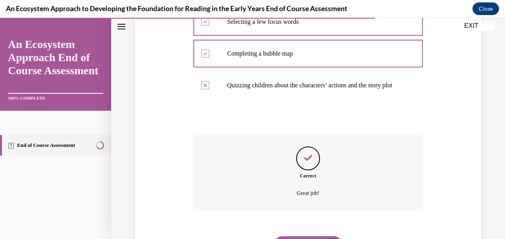
scroll to position [265, 0]
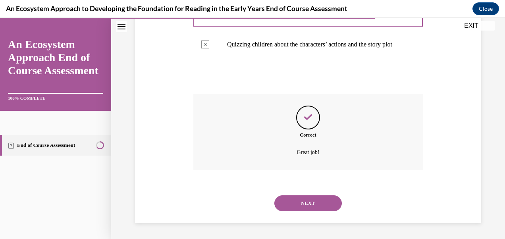
click at [302, 202] on button "NEXT" at bounding box center [307, 203] width 67 height 16
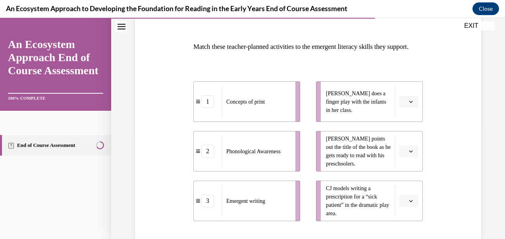
scroll to position [127, 0]
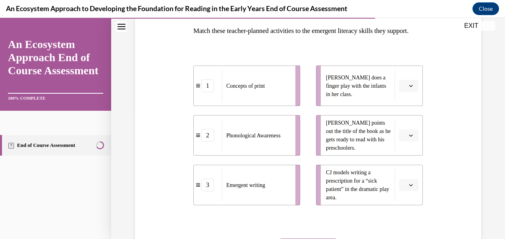
click at [409, 88] on icon "button" at bounding box center [411, 86] width 4 height 4
click at [400, 148] on span "2" at bounding box center [400, 148] width 3 height 6
click at [409, 137] on icon "button" at bounding box center [411, 135] width 4 height 4
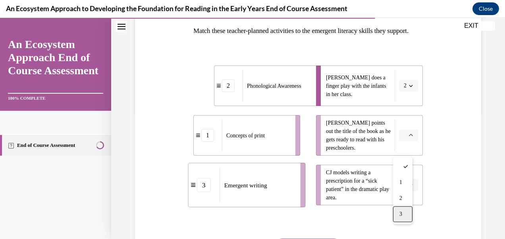
click at [401, 214] on span "3" at bounding box center [400, 214] width 3 height 6
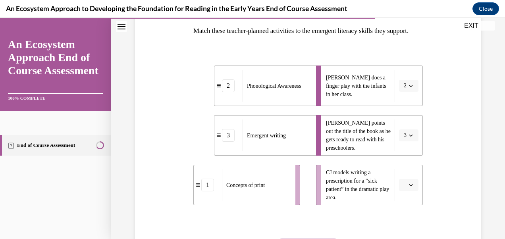
click at [409, 187] on icon "button" at bounding box center [411, 185] width 4 height 4
click at [401, 150] on span "1" at bounding box center [400, 149] width 3 height 6
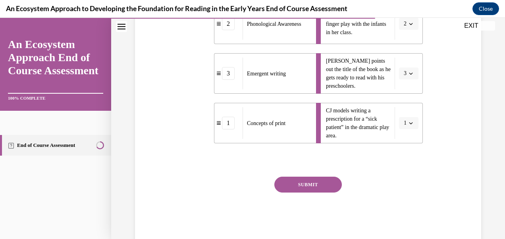
scroll to position [191, 0]
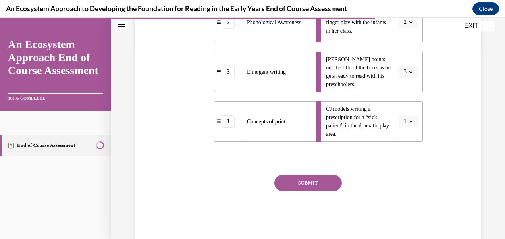
click at [308, 191] on button "SUBMIT" at bounding box center [307, 183] width 67 height 16
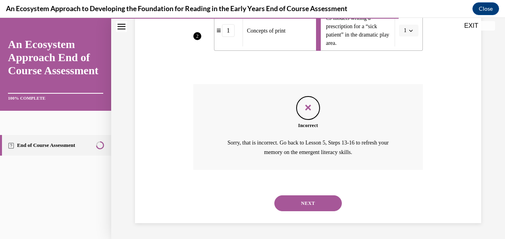
scroll to position [294, 0]
click at [300, 199] on button "NEXT" at bounding box center [307, 203] width 67 height 16
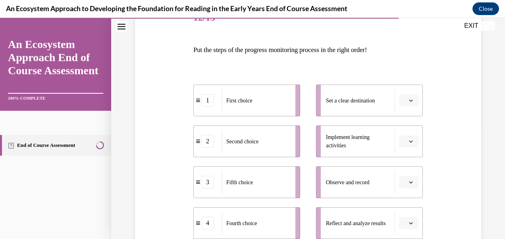
scroll to position [111, 0]
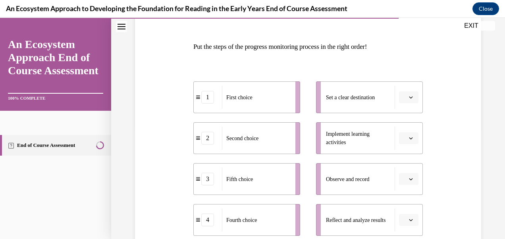
click at [409, 97] on icon "button" at bounding box center [411, 97] width 4 height 4
click at [401, 176] on span "4" at bounding box center [400, 178] width 3 height 6
click at [409, 136] on icon "button" at bounding box center [411, 138] width 4 height 4
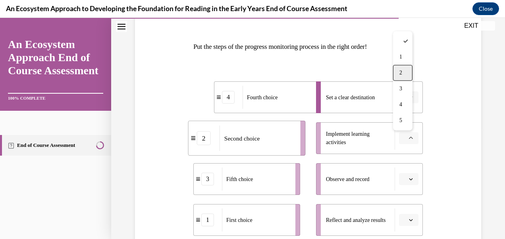
click at [402, 74] on span "2" at bounding box center [400, 73] width 3 height 6
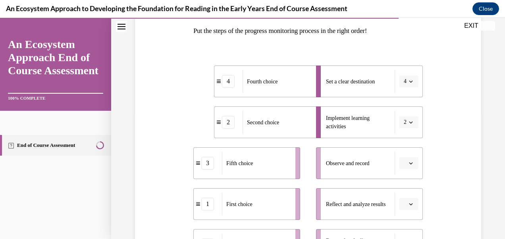
scroll to position [143, 0]
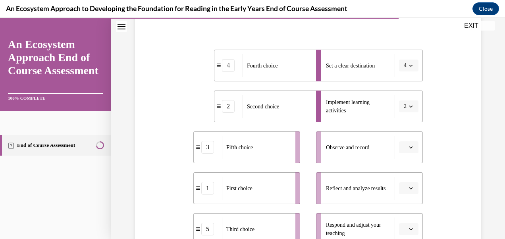
click at [409, 148] on icon "button" at bounding box center [411, 147] width 4 height 4
click at [402, 65] on div "1" at bounding box center [402, 66] width 19 height 16
click at [409, 187] on icon "button" at bounding box center [411, 188] width 4 height 4
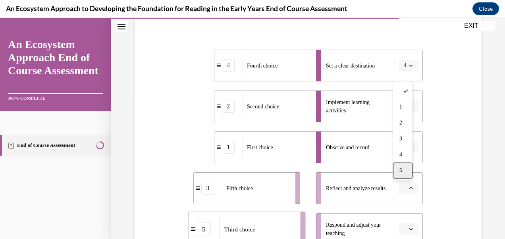
click at [403, 168] on div "5" at bounding box center [402, 171] width 19 height 16
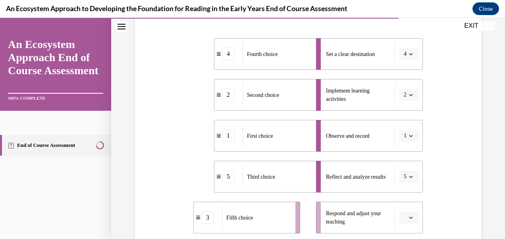
scroll to position [159, 0]
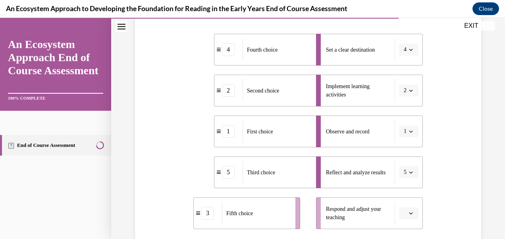
click at [409, 213] on icon "button" at bounding box center [411, 213] width 4 height 4
click at [402, 164] on span "3" at bounding box center [400, 164] width 3 height 6
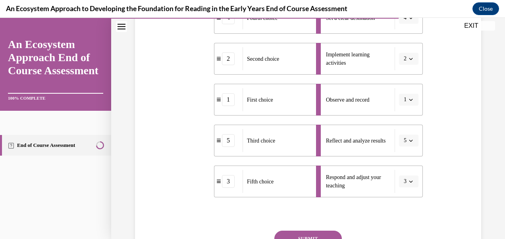
scroll to position [206, 0]
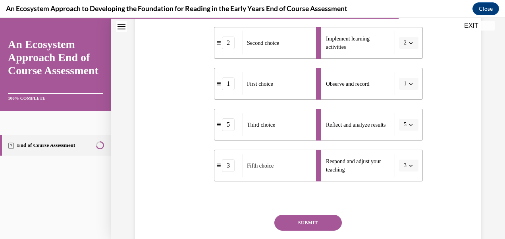
click at [305, 220] on button "SUBMIT" at bounding box center [307, 223] width 67 height 16
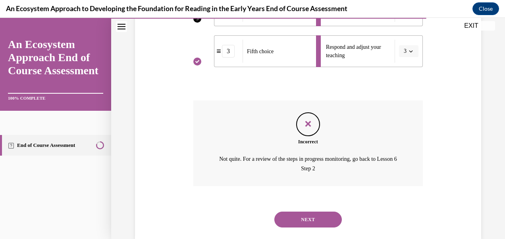
scroll to position [337, 0]
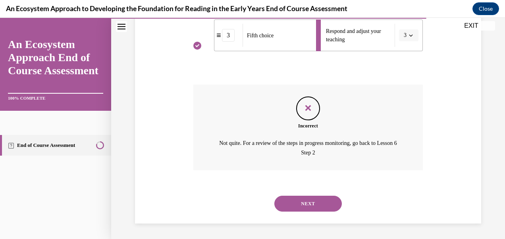
click at [301, 201] on button "NEXT" at bounding box center [307, 204] width 67 height 16
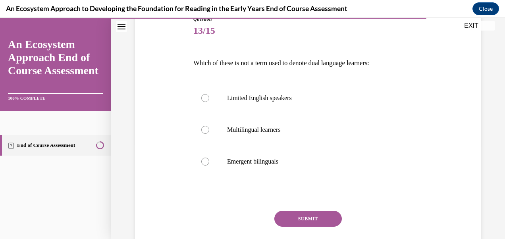
scroll to position [111, 0]
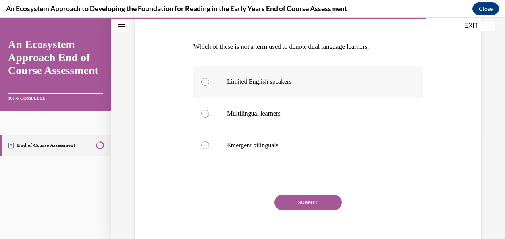
click at [204, 80] on div at bounding box center [205, 82] width 8 height 8
click at [204, 80] on input "Limited English speakers" at bounding box center [205, 82] width 8 height 8
radio input "true"
click at [304, 199] on button "SUBMIT" at bounding box center [307, 202] width 67 height 16
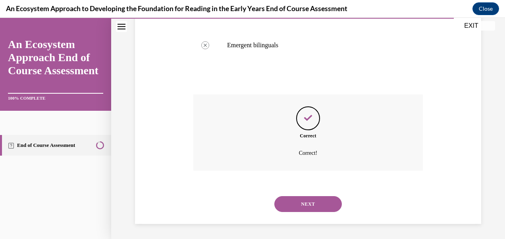
scroll to position [212, 0]
click at [304, 203] on button "NEXT" at bounding box center [307, 204] width 67 height 16
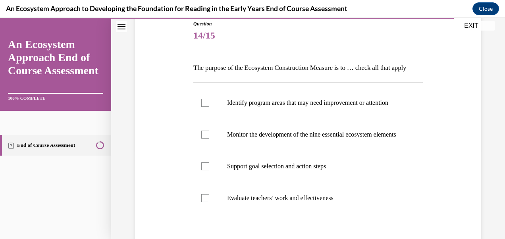
scroll to position [95, 0]
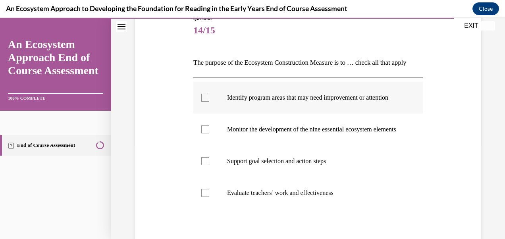
click at [203, 102] on div at bounding box center [205, 98] width 8 height 8
click at [203, 102] on input "Identify program areas that may need improvement or attention" at bounding box center [205, 98] width 8 height 8
checkbox input "true"
click at [204, 133] on div at bounding box center [205, 129] width 8 height 8
click at [204, 133] on input "Monitor the development of the nine essential ecosystem elements" at bounding box center [205, 129] width 8 height 8
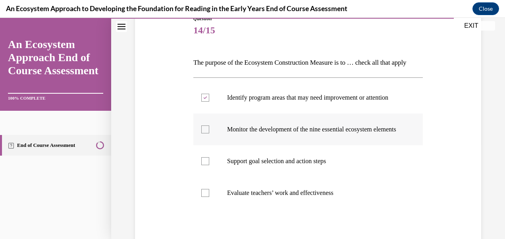
checkbox input "true"
click at [203, 165] on div at bounding box center [205, 161] width 8 height 8
click at [203, 165] on input "Support goal selection and action steps" at bounding box center [205, 161] width 8 height 8
checkbox input "true"
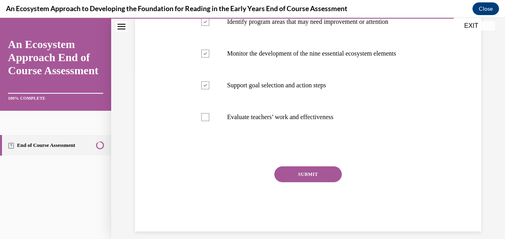
scroll to position [175, 0]
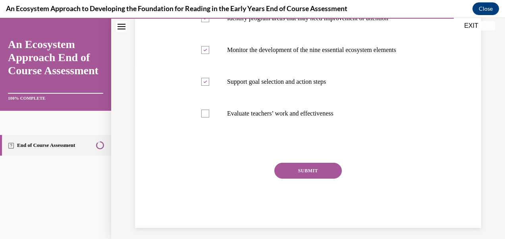
click at [296, 179] on button "SUBMIT" at bounding box center [307, 171] width 67 height 16
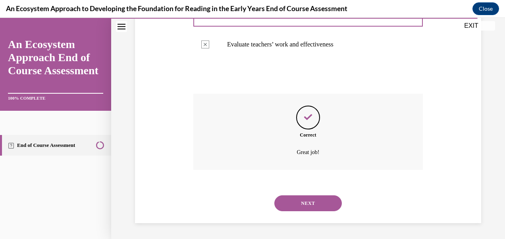
scroll to position [273, 0]
click at [309, 202] on button "NEXT" at bounding box center [307, 203] width 67 height 16
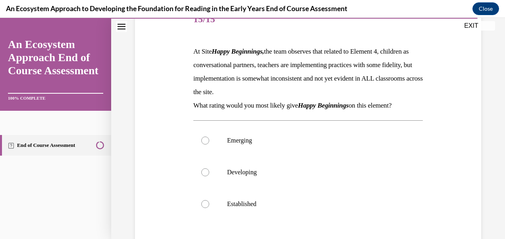
scroll to position [111, 0]
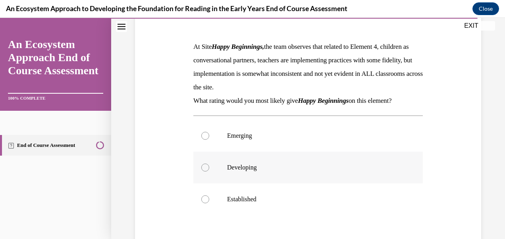
click at [204, 167] on div at bounding box center [205, 168] width 8 height 8
click at [204, 167] on input "Developing" at bounding box center [205, 168] width 8 height 8
radio input "true"
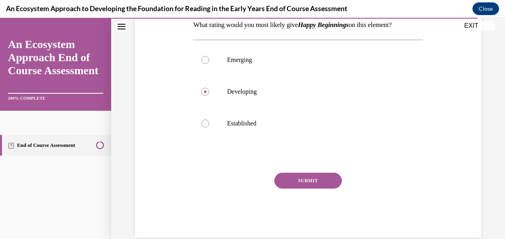
scroll to position [191, 0]
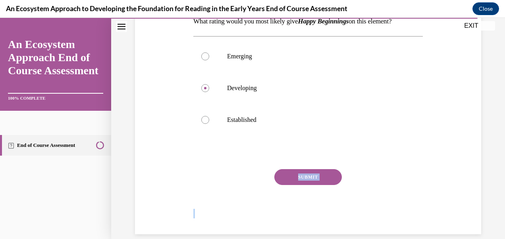
drag, startPoint x: 412, startPoint y: 223, endPoint x: 346, endPoint y: 212, distance: 66.7
click at [346, 212] on div "SUBMIT NEXT" at bounding box center [307, 201] width 229 height 65
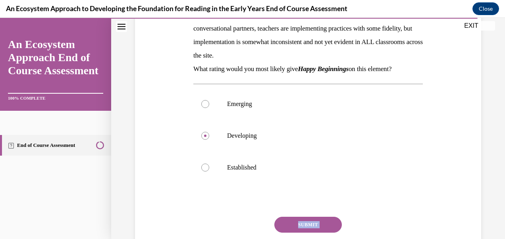
scroll to position [159, 0]
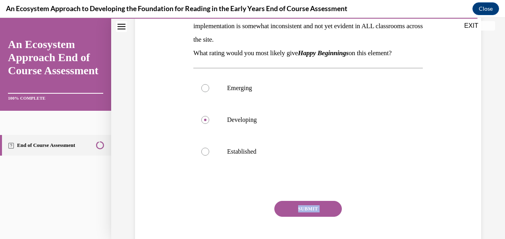
click at [304, 206] on button "SUBMIT" at bounding box center [307, 209] width 67 height 16
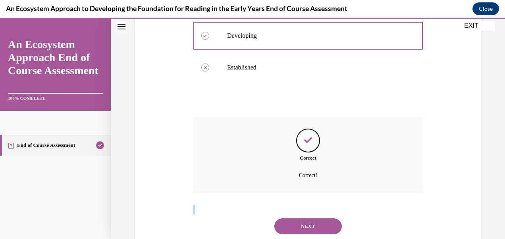
scroll to position [266, 0]
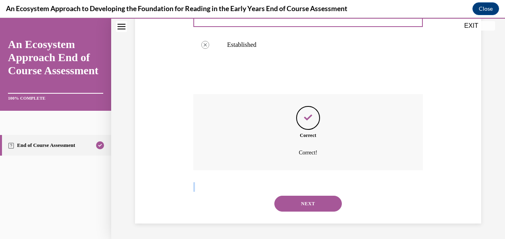
click at [304, 201] on button "NEXT" at bounding box center [307, 204] width 67 height 16
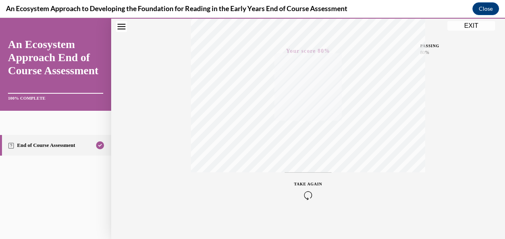
scroll to position [185, 0]
click at [470, 24] on button "EXIT" at bounding box center [471, 26] width 48 height 10
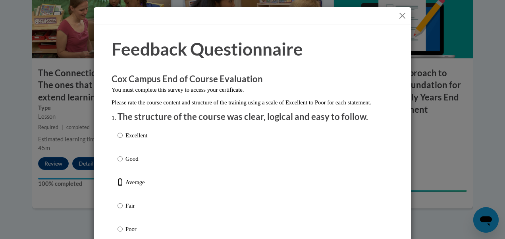
click at [117, 187] on input "Average" at bounding box center [119, 182] width 5 height 9
radio input "true"
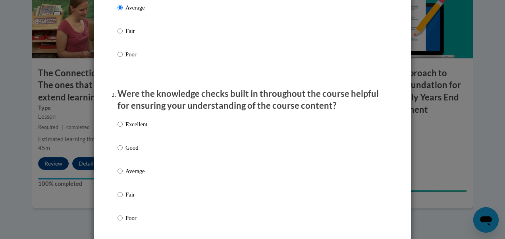
scroll to position [191, 0]
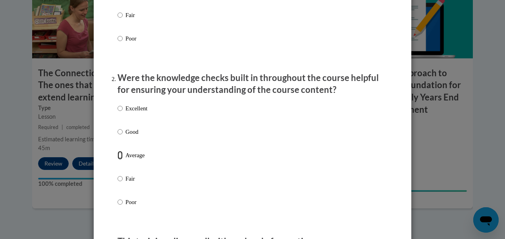
click at [117, 160] on input "Average" at bounding box center [119, 155] width 5 height 9
radio input "true"
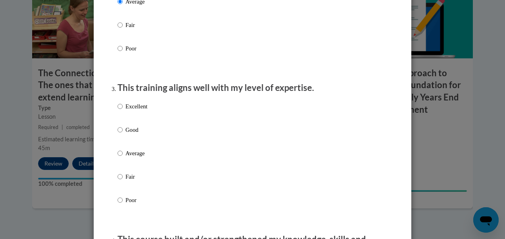
scroll to position [360, 0]
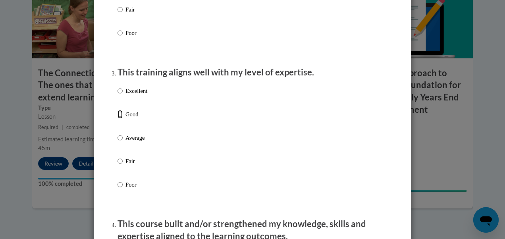
click at [117, 119] on input "Good" at bounding box center [119, 114] width 5 height 9
radio input "true"
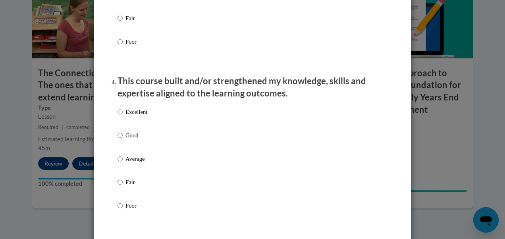
scroll to position [518, 0]
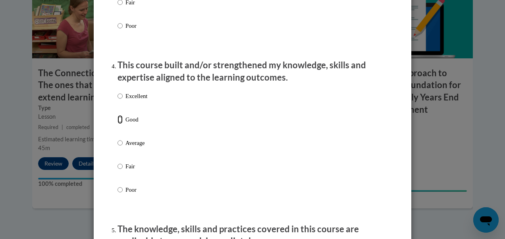
click at [117, 124] on input "Good" at bounding box center [119, 119] width 5 height 9
radio input "true"
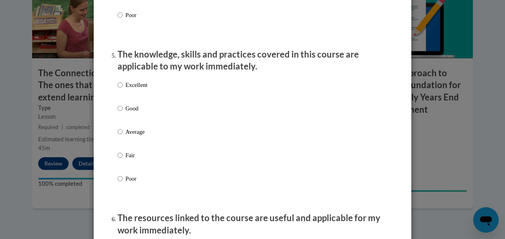
scroll to position [714, 0]
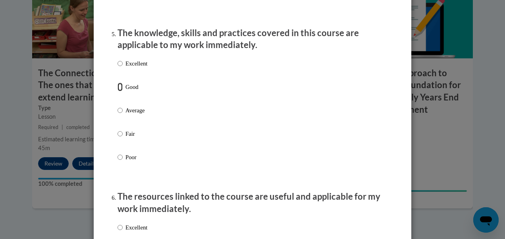
click at [117, 91] on input "Good" at bounding box center [119, 87] width 5 height 9
radio input "true"
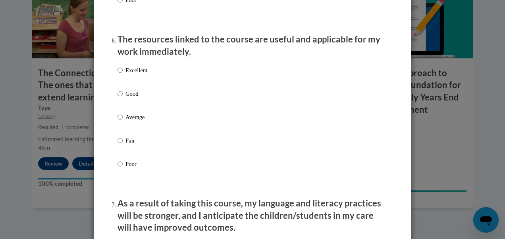
scroll to position [873, 0]
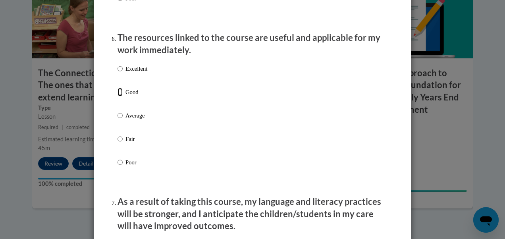
click at [117, 96] on input "Good" at bounding box center [119, 92] width 5 height 9
radio input "true"
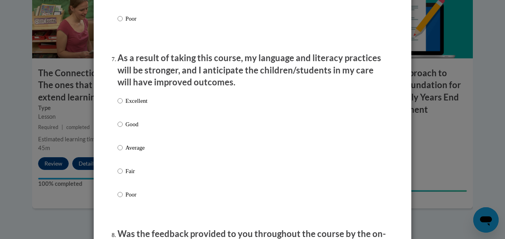
scroll to position [1032, 0]
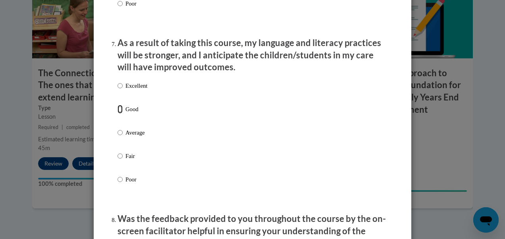
click at [117, 114] on input "Good" at bounding box center [119, 109] width 5 height 9
radio input "true"
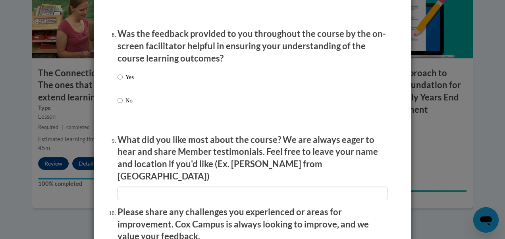
scroll to position [1222, 0]
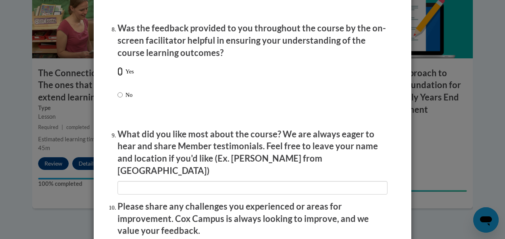
click at [117, 76] on input "Yes" at bounding box center [119, 71] width 5 height 9
radio input "true"
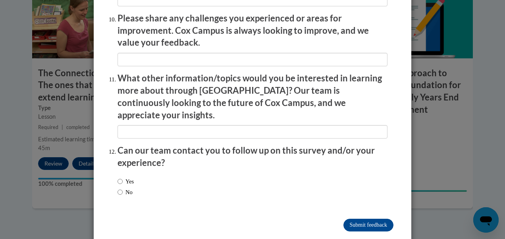
scroll to position [1411, 0]
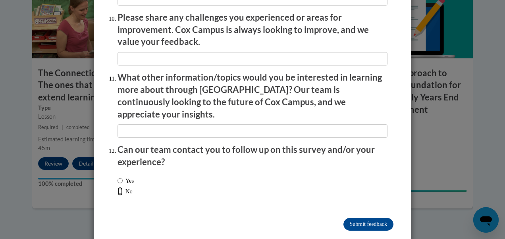
click at [117, 187] on input "No" at bounding box center [119, 191] width 5 height 9
radio input "true"
click at [375, 218] on input "Submit feedback" at bounding box center [368, 224] width 50 height 13
click at [368, 218] on input "Submitting" at bounding box center [368, 224] width 50 height 13
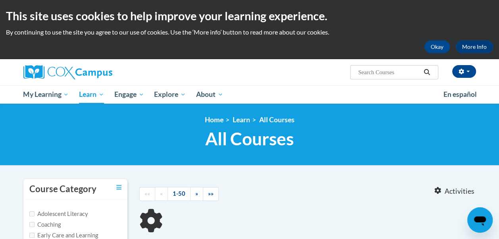
type input "the power of language"
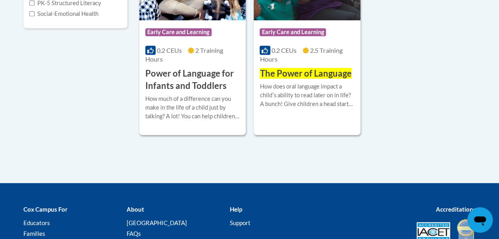
scroll to position [270, 0]
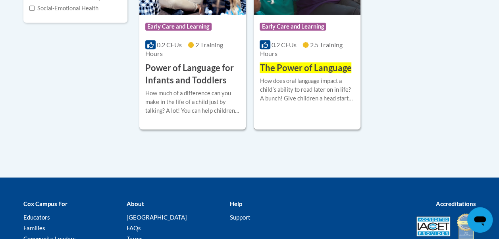
click at [298, 85] on div "How does oral language impact a childʹs ability to read later on in life? A bun…" at bounding box center [307, 90] width 94 height 26
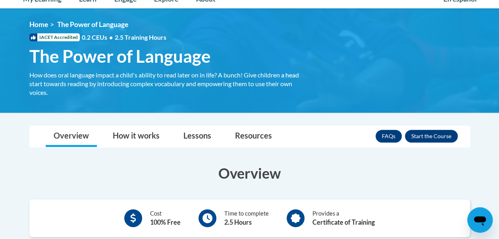
scroll to position [111, 0]
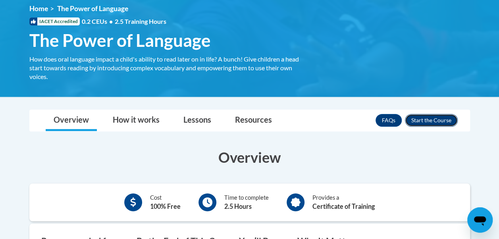
click at [422, 121] on button "Enroll" at bounding box center [431, 120] width 53 height 13
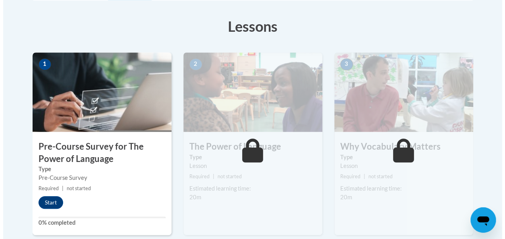
scroll to position [222, 0]
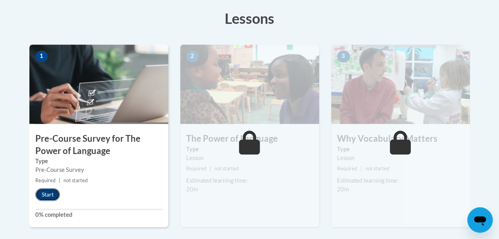
click at [50, 191] on button "Start" at bounding box center [47, 194] width 25 height 13
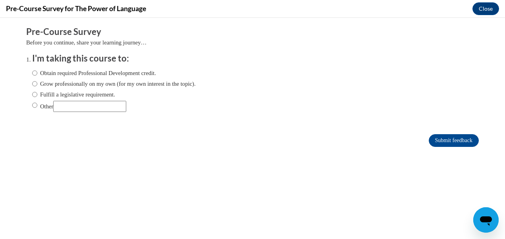
scroll to position [0, 0]
click at [32, 73] on input "Obtain required Professional Development credit." at bounding box center [34, 73] width 5 height 9
radio input "true"
click at [446, 141] on input "Submit feedback" at bounding box center [454, 140] width 50 height 13
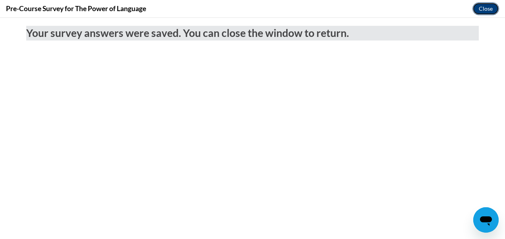
click at [485, 6] on button "Close" at bounding box center [485, 8] width 27 height 13
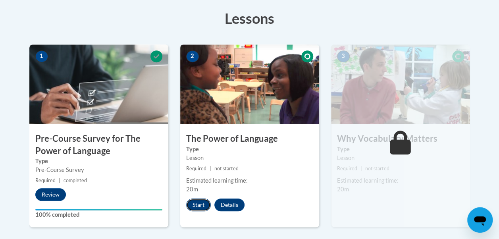
click at [194, 204] on button "Start" at bounding box center [198, 204] width 25 height 13
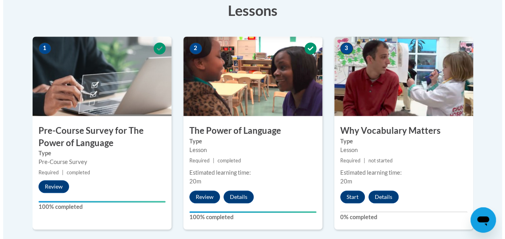
scroll to position [243, 0]
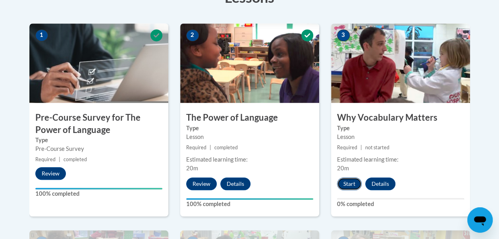
click at [347, 181] on button "Start" at bounding box center [349, 183] width 25 height 13
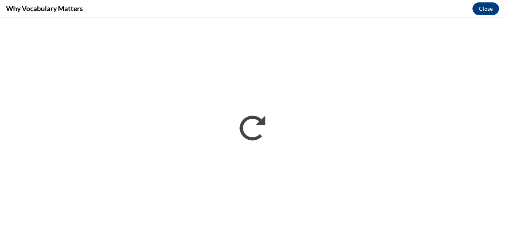
scroll to position [0, 0]
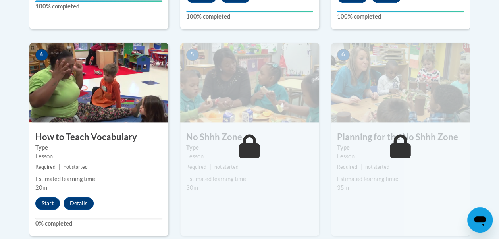
scroll to position [445, 0]
